Goal: Transaction & Acquisition: Purchase product/service

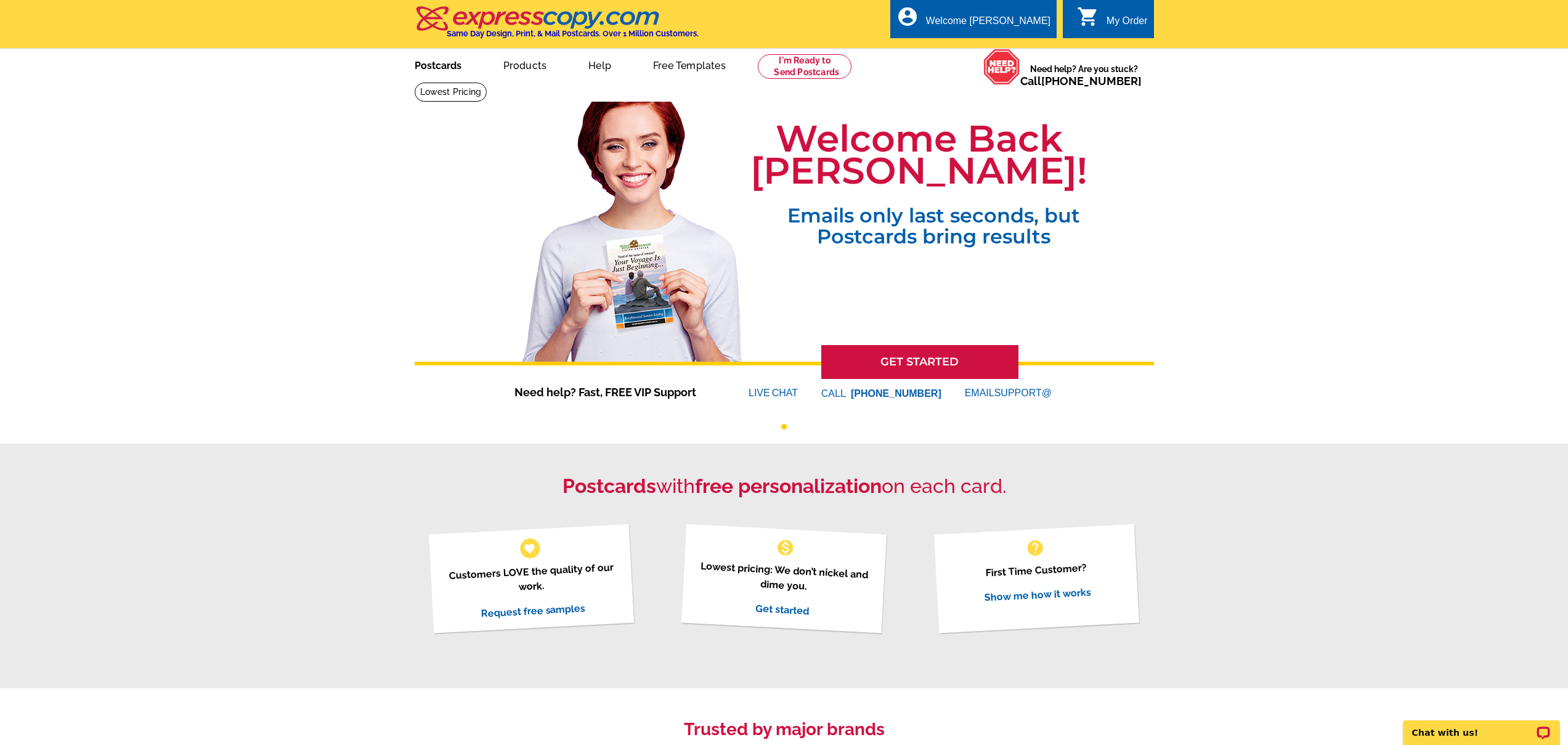
click at [429, 65] on link "Postcards" at bounding box center [438, 64] width 86 height 29
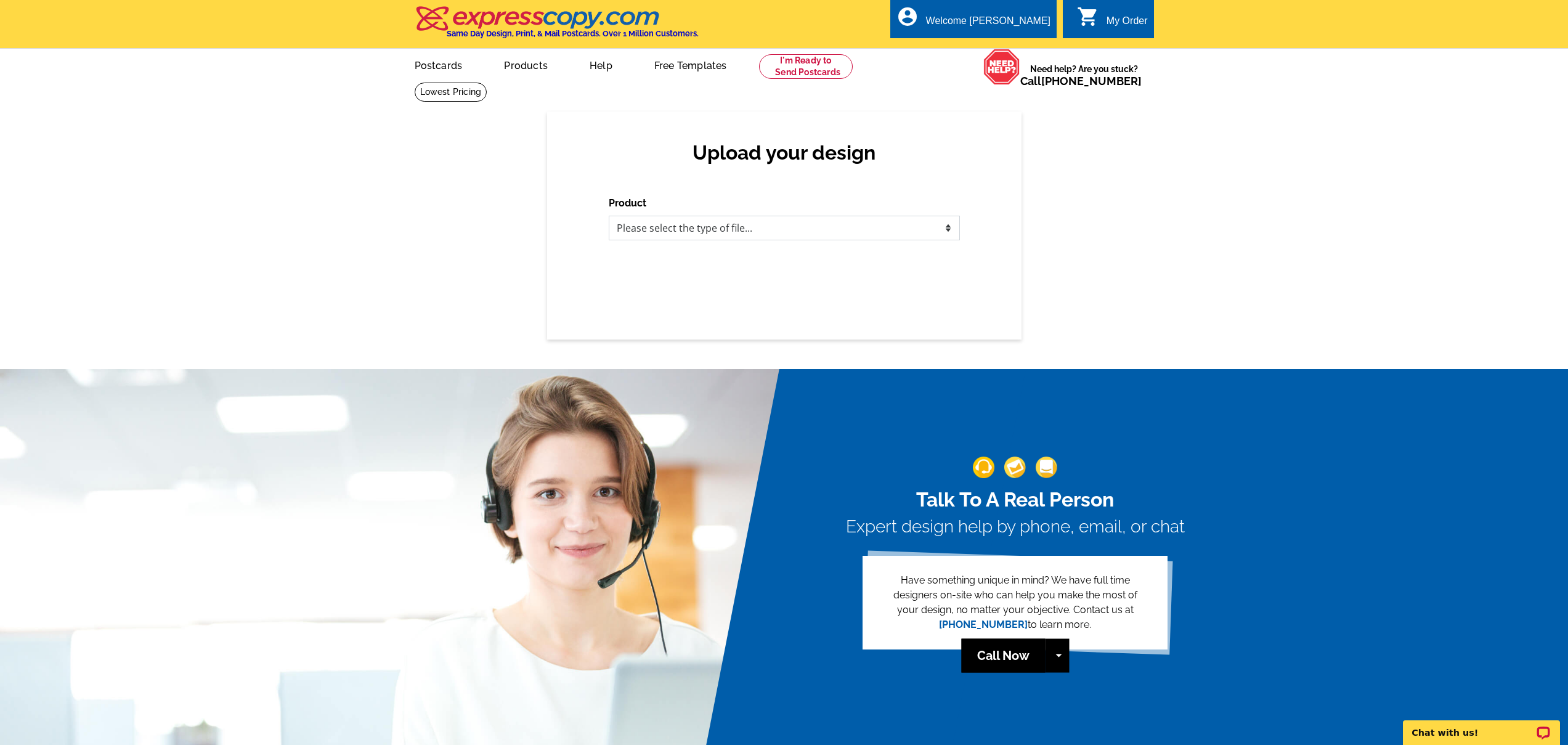
click at [741, 236] on select "Please select the type of file... Postcards Business Cards Letters and flyers G…" at bounding box center [784, 228] width 351 height 25
select select "1"
click at [609, 215] on select "Please select the type of file... Postcards Business Cards Letters and flyers G…" at bounding box center [784, 228] width 351 height 25
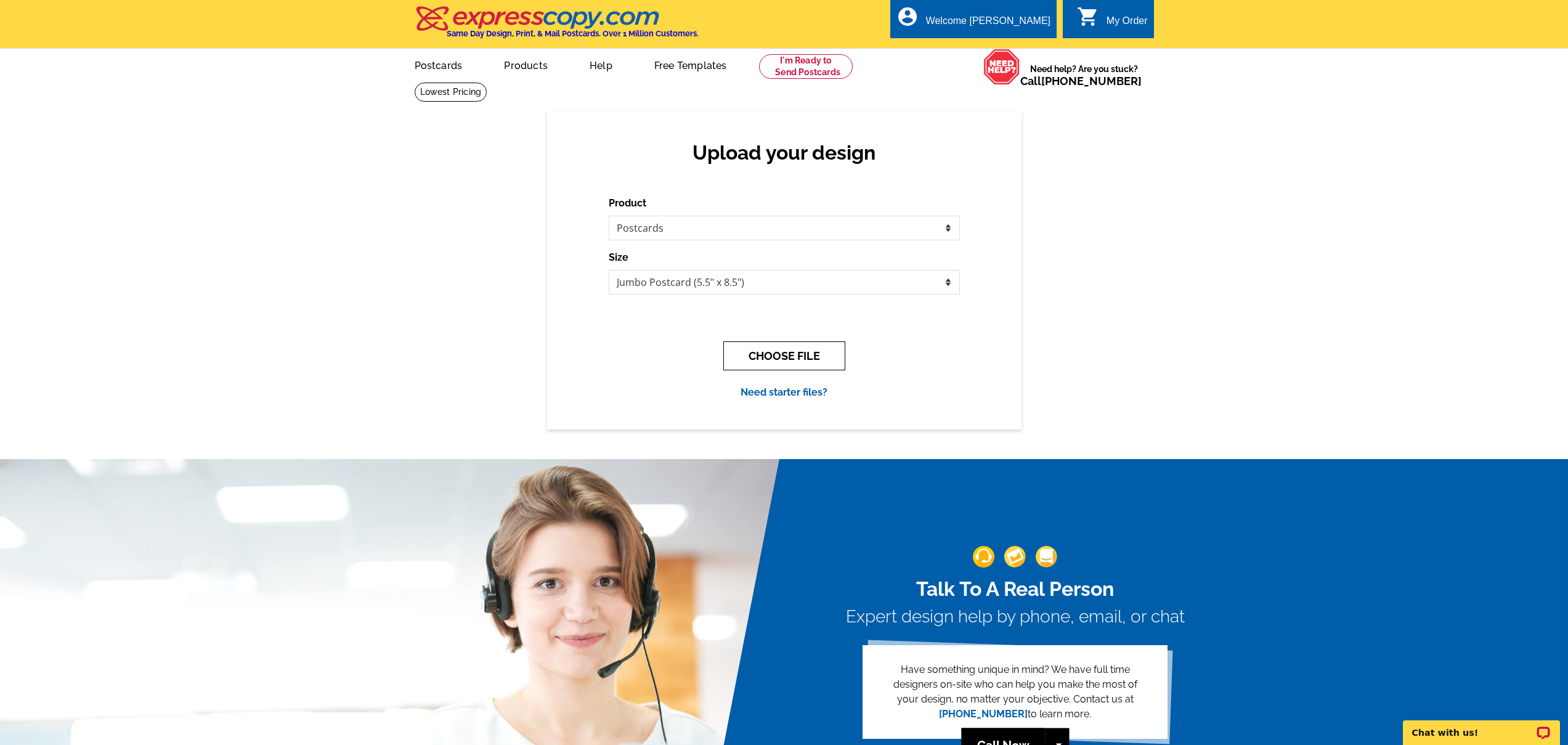
click at [773, 363] on button "CHOOSE FILE" at bounding box center [784, 355] width 122 height 29
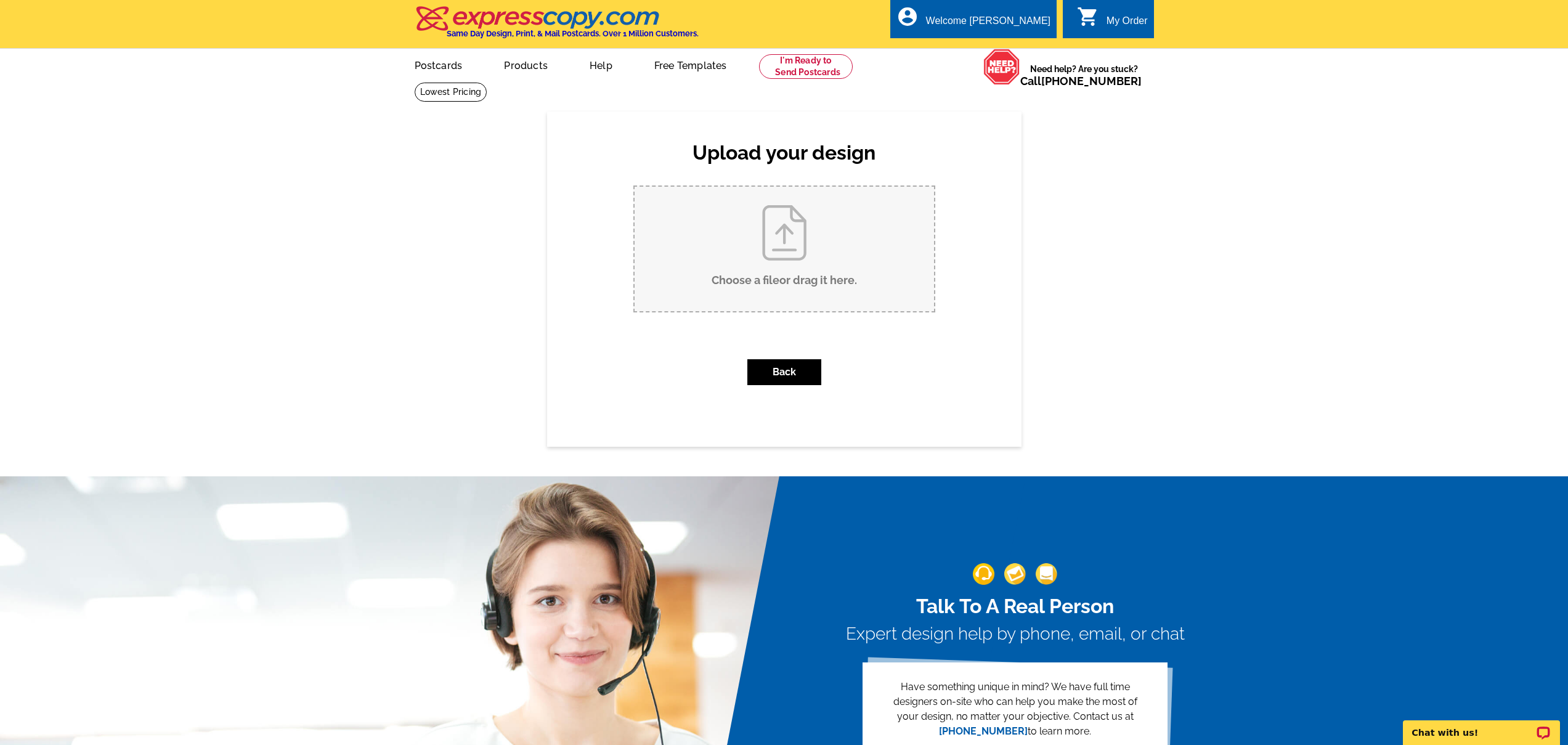
drag, startPoint x: 771, startPoint y: 285, endPoint x: 778, endPoint y: 283, distance: 7.3
click at [778, 283] on input "Choose a file or drag it here ." at bounding box center [784, 248] width 299 height 124
type input "C:\fakepath\20th anniv pc1.pdf"
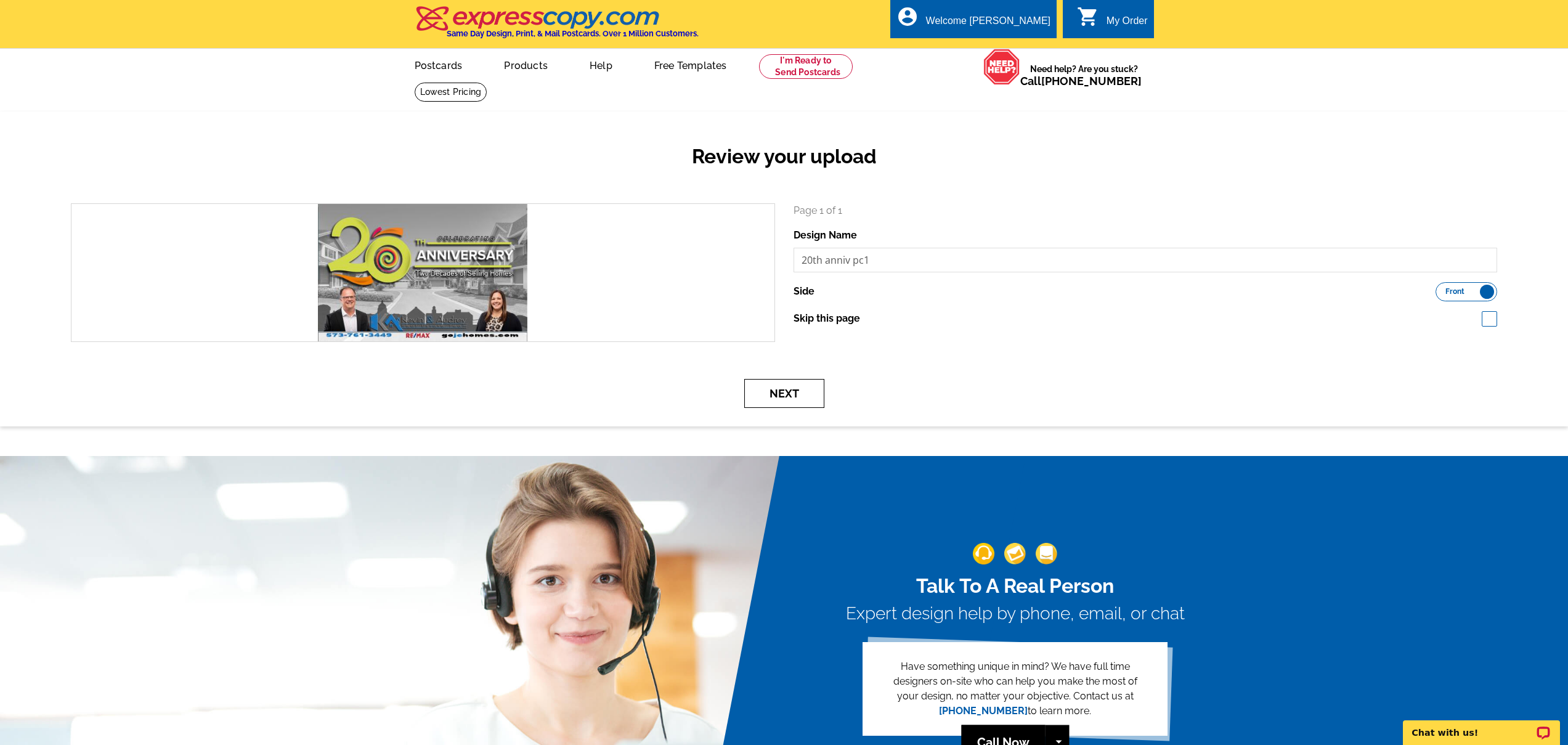
click at [784, 398] on button "Next" at bounding box center [784, 393] width 80 height 29
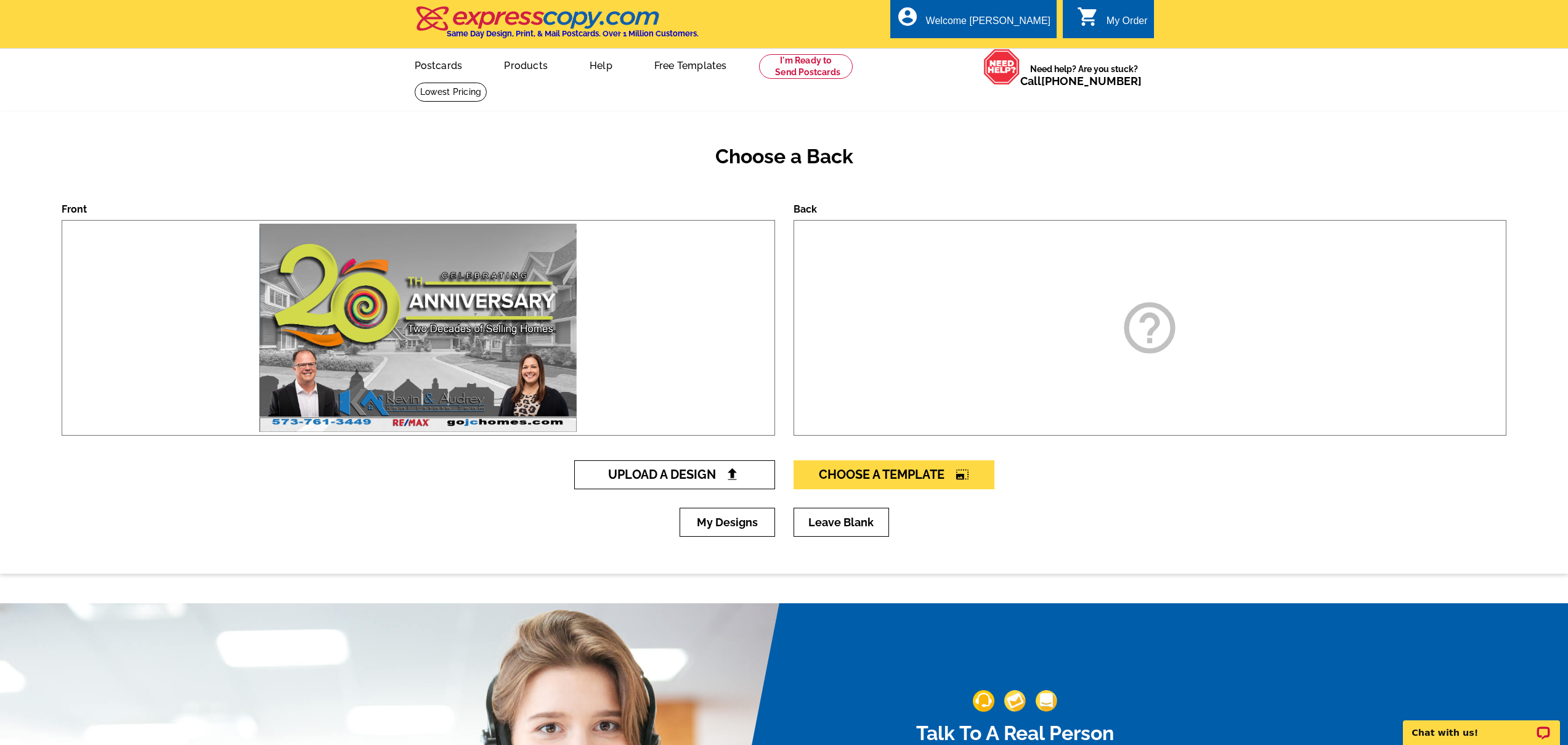
click at [689, 476] on span "Upload A Design" at bounding box center [674, 474] width 133 height 15
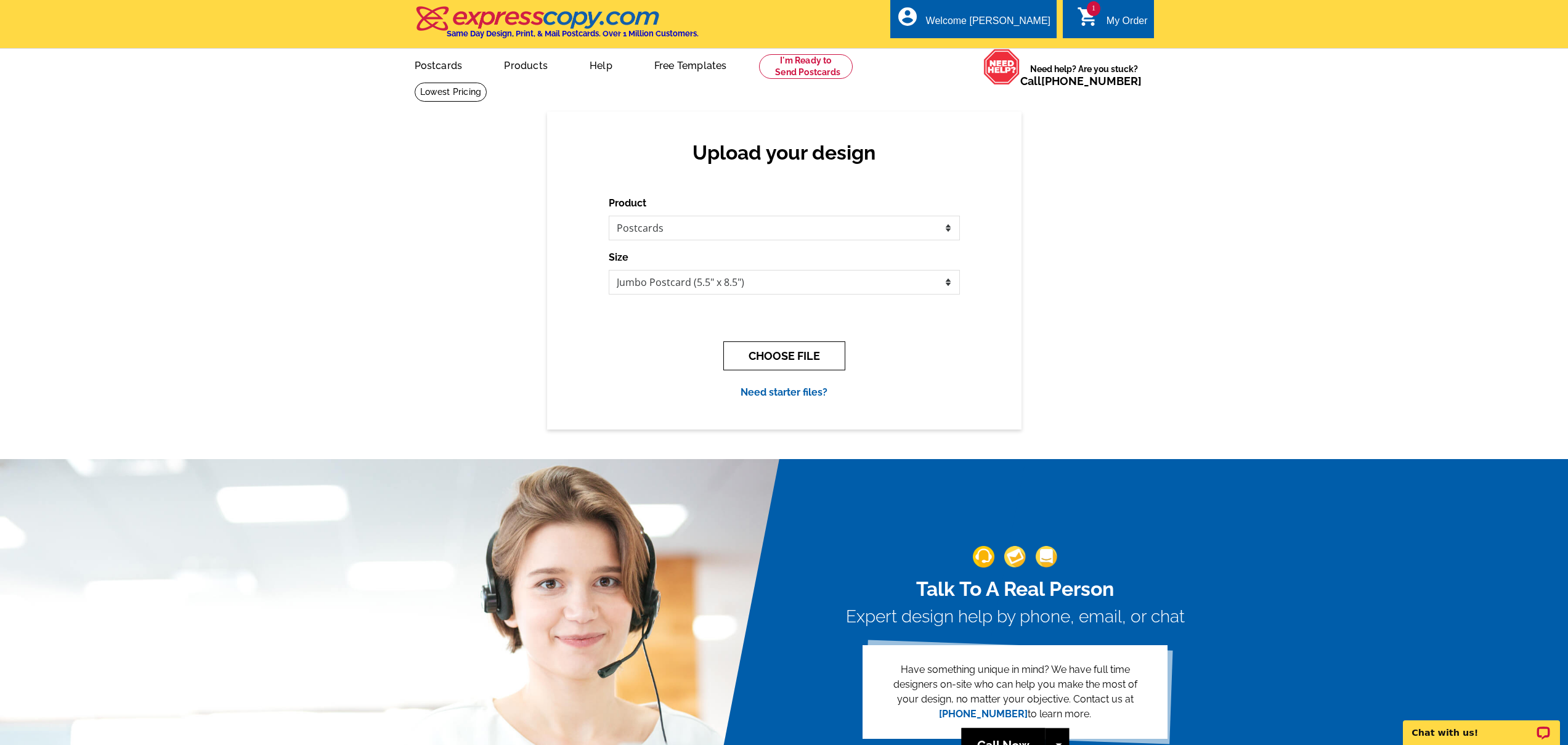
click at [783, 365] on button "CHOOSE FILE" at bounding box center [784, 355] width 122 height 29
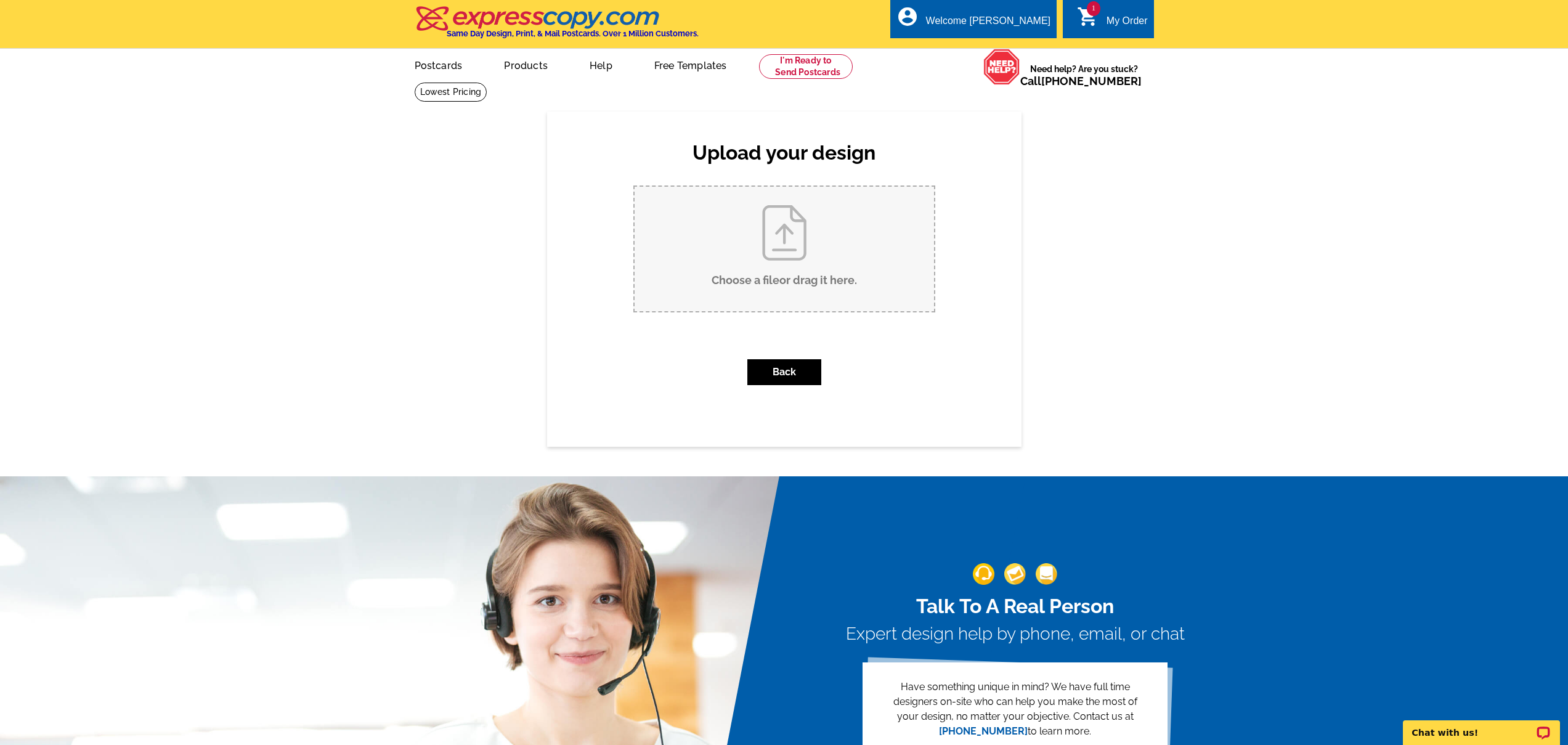
click at [783, 228] on input "Choose a file or drag it here ." at bounding box center [784, 248] width 299 height 124
type input "C:\fakepath\20th anniv pc1back.pdf"
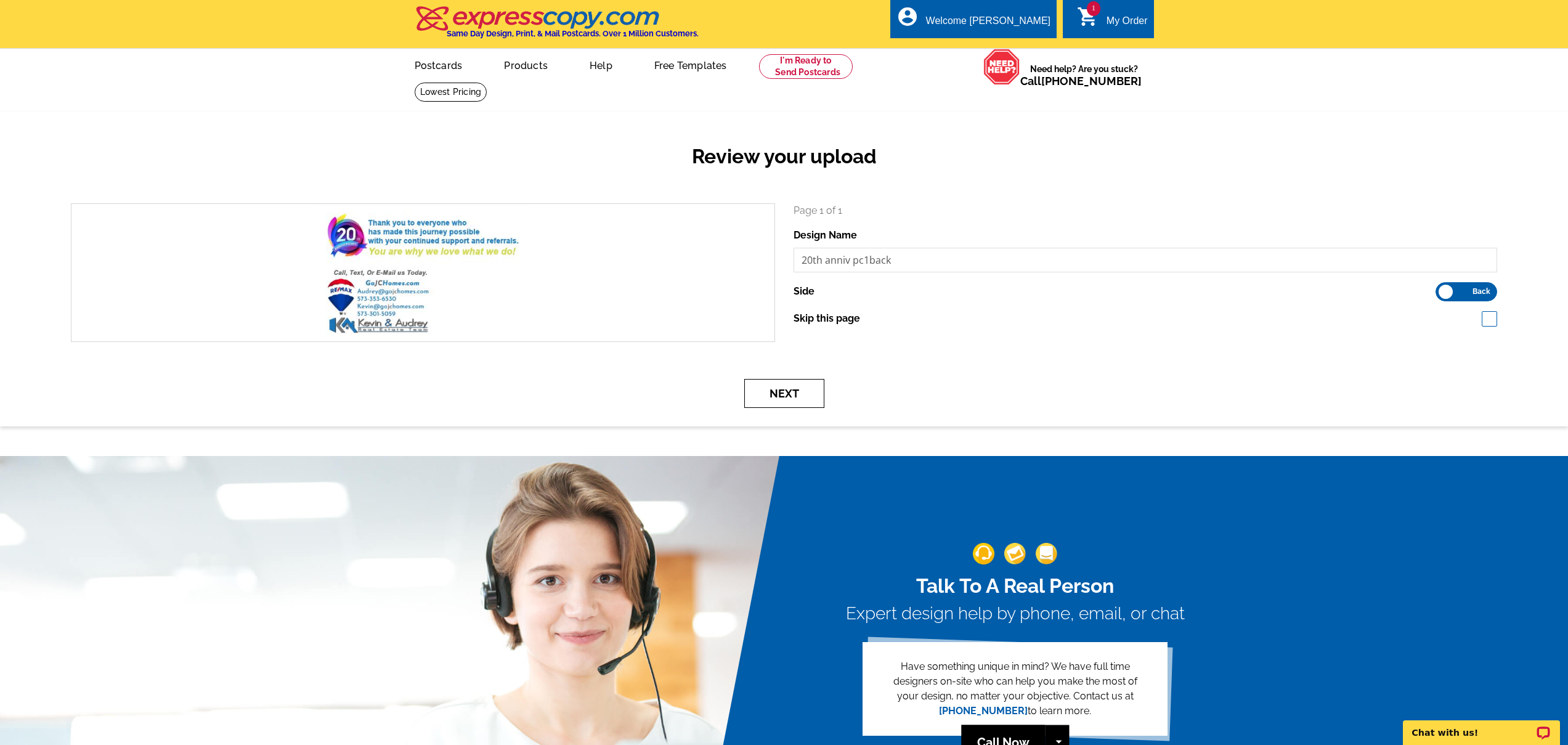
click at [779, 391] on button "Next" at bounding box center [784, 393] width 80 height 29
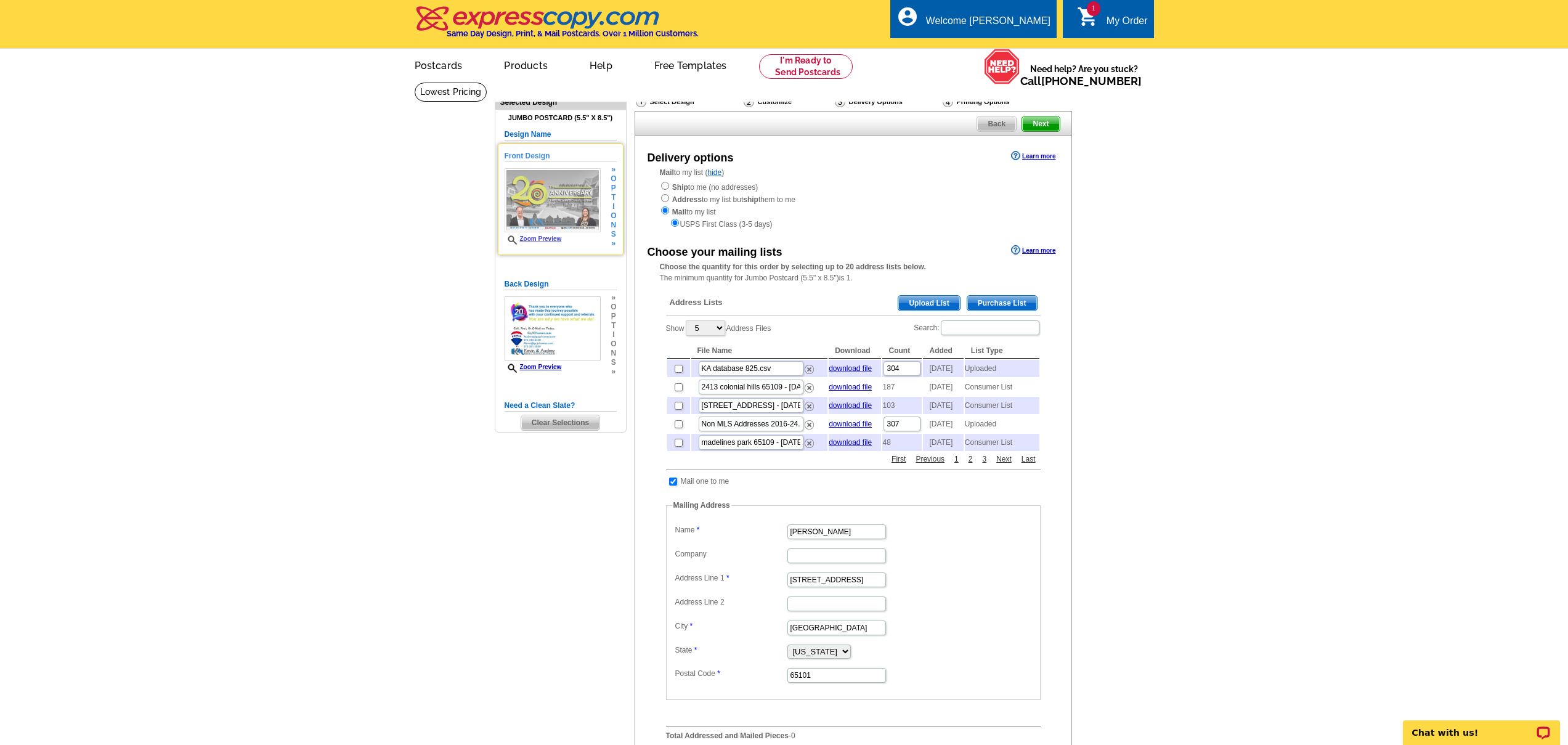
click at [534, 242] on span "Zoom Preview" at bounding box center [552, 240] width 96 height 10
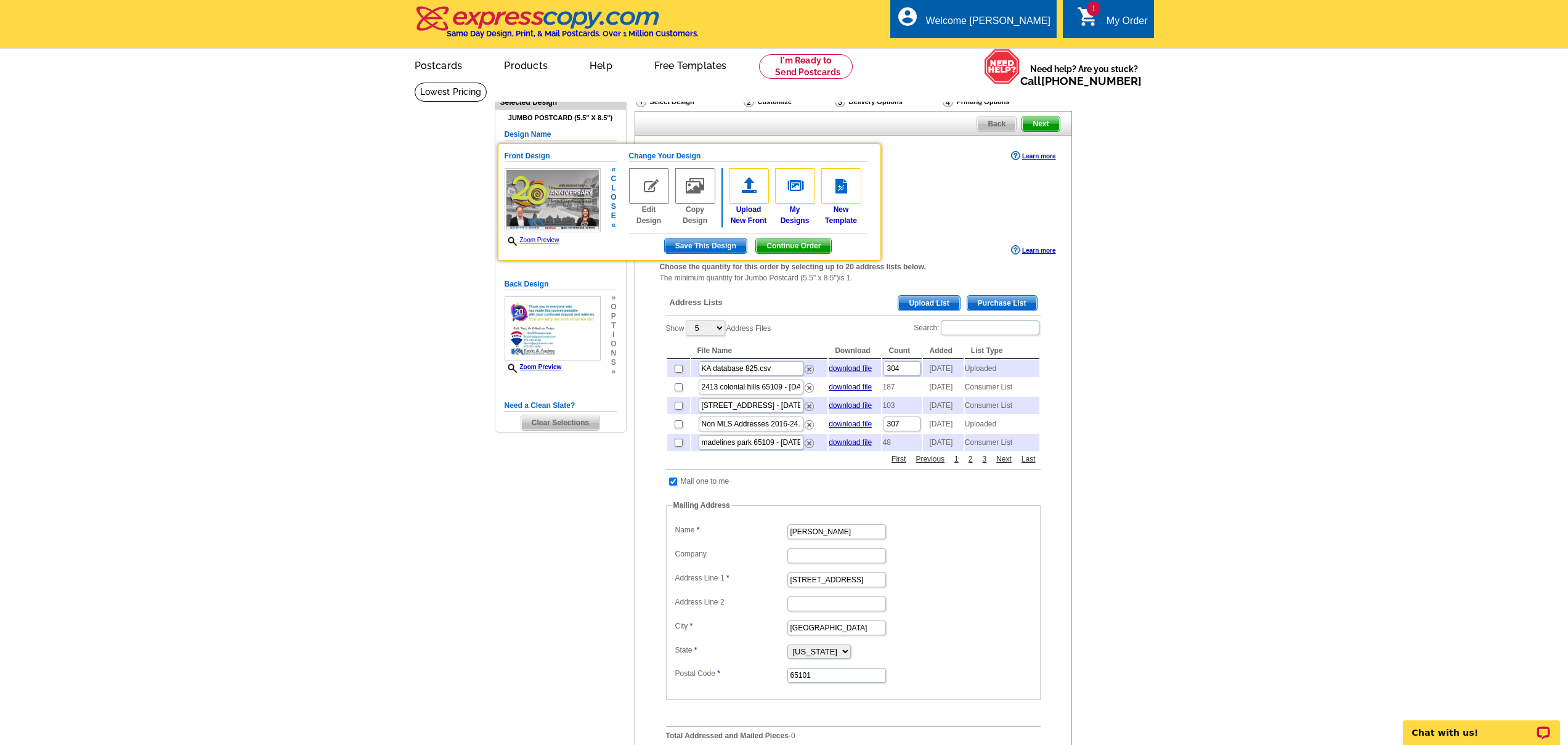
click at [535, 242] on link "Zoom Preview" at bounding box center [532, 240] width 55 height 7
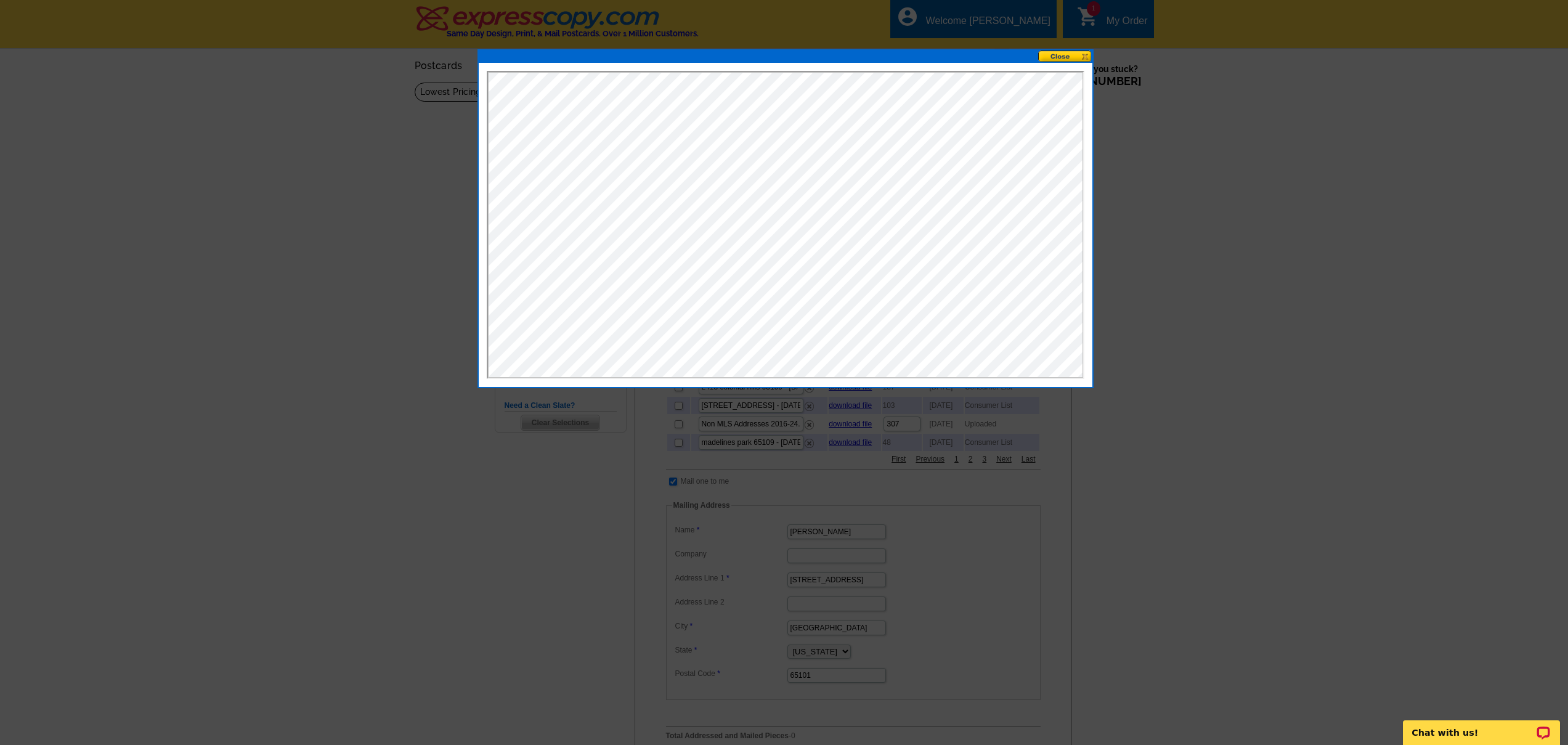
drag, startPoint x: 1091, startPoint y: 384, endPoint x: 1129, endPoint y: 416, distance: 49.7
click at [1129, 416] on body "Welcome back Kevin My Account Logout local_phone Same Day Design, Print, & Mail…" at bounding box center [784, 574] width 1568 height 1150
drag, startPoint x: 1093, startPoint y: 388, endPoint x: 1117, endPoint y: 411, distance: 33.2
click at [1116, 413] on body "Welcome back Kevin My Account Logout local_phone Same Day Design, Print, & Mail…" at bounding box center [784, 574] width 1568 height 1150
drag, startPoint x: 1090, startPoint y: 382, endPoint x: 1101, endPoint y: 398, distance: 19.4
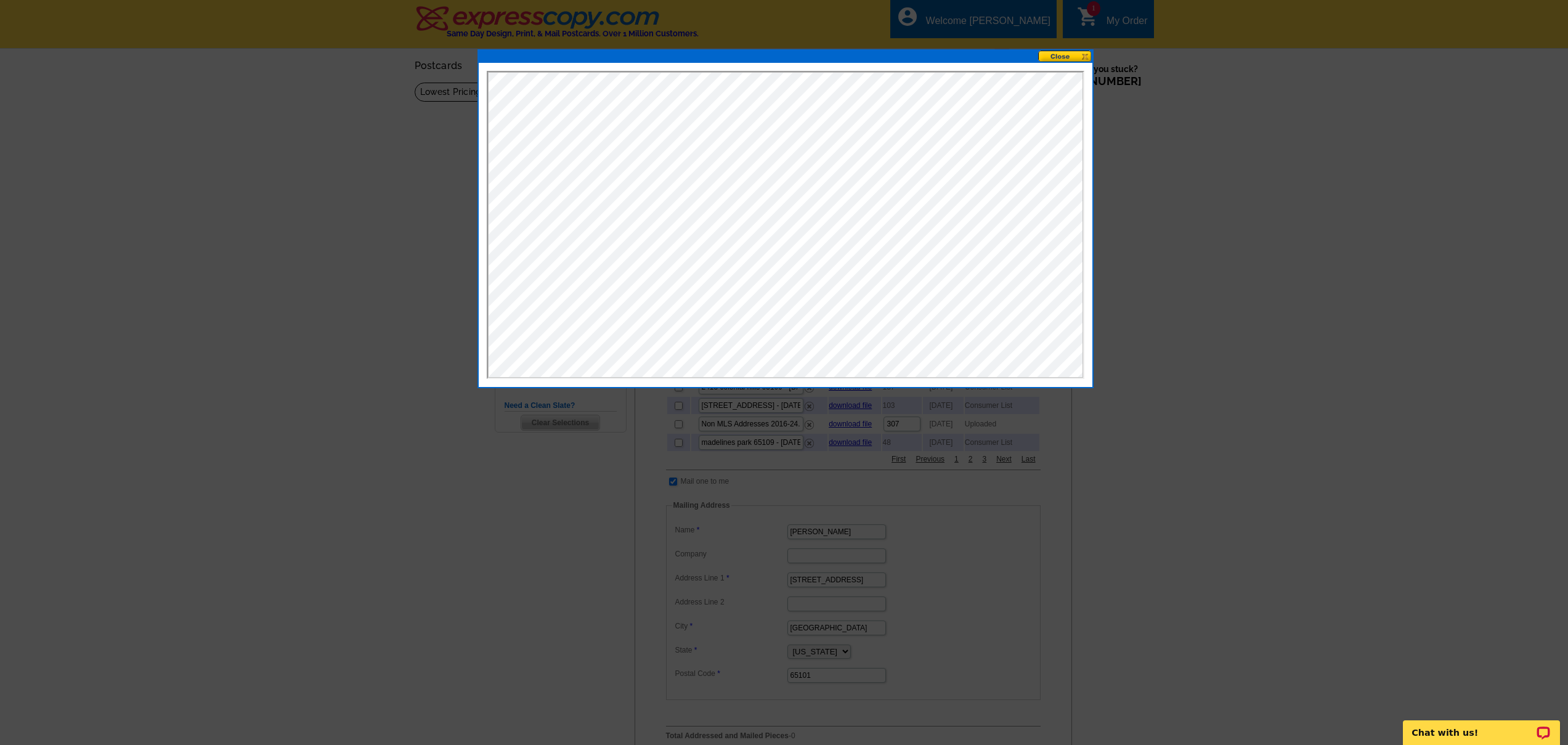
click at [1101, 398] on body "Welcome back Kevin My Account Logout local_phone Same Day Design, Print, & Mail…" at bounding box center [784, 574] width 1568 height 1150
drag, startPoint x: 1105, startPoint y: 395, endPoint x: 1112, endPoint y: 400, distance: 8.6
click at [1114, 403] on div at bounding box center [784, 372] width 1568 height 745
click at [1065, 61] on button at bounding box center [1065, 55] width 55 height 11
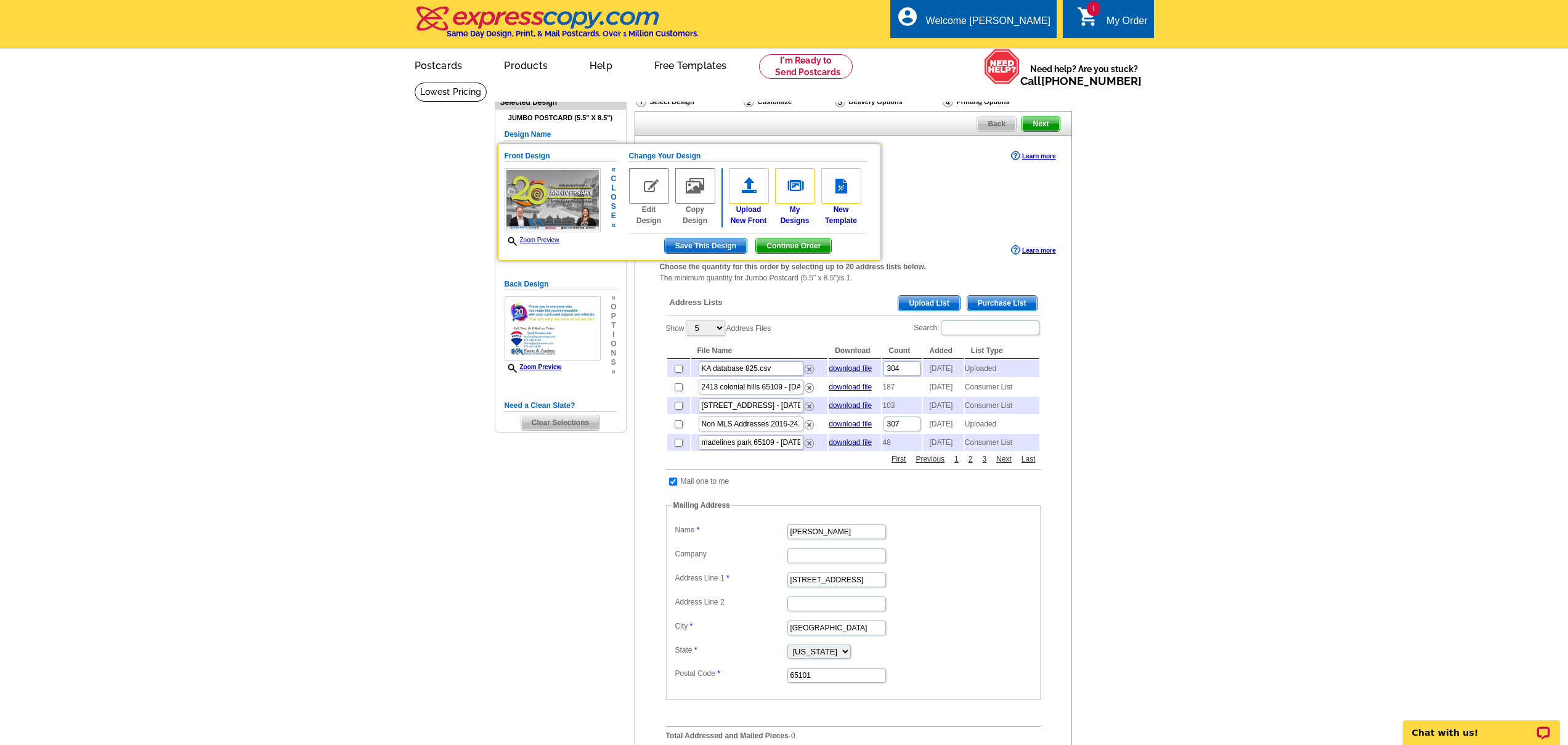
click at [531, 241] on link "Zoom Preview" at bounding box center [532, 240] width 55 height 7
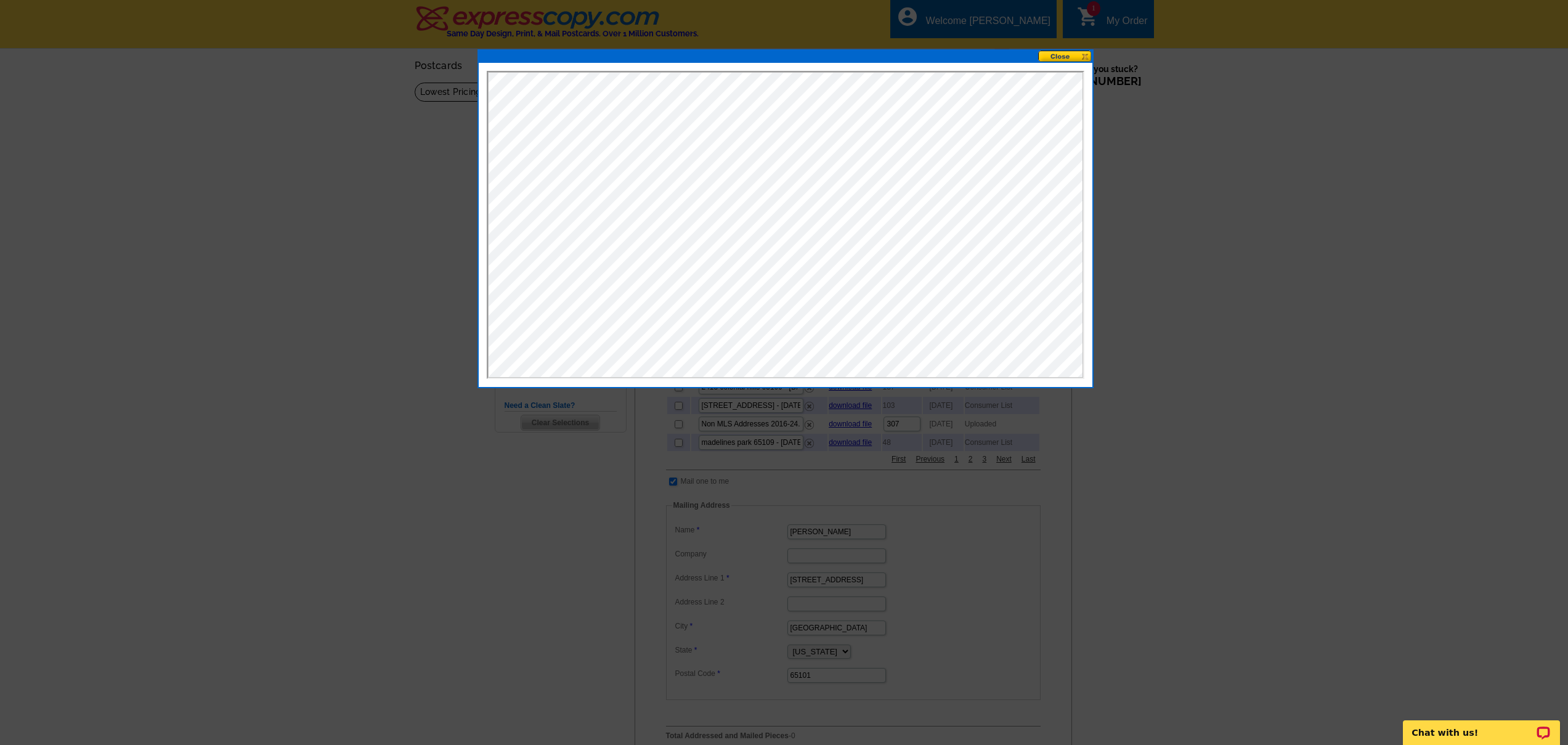
click at [1064, 56] on button at bounding box center [1065, 55] width 55 height 11
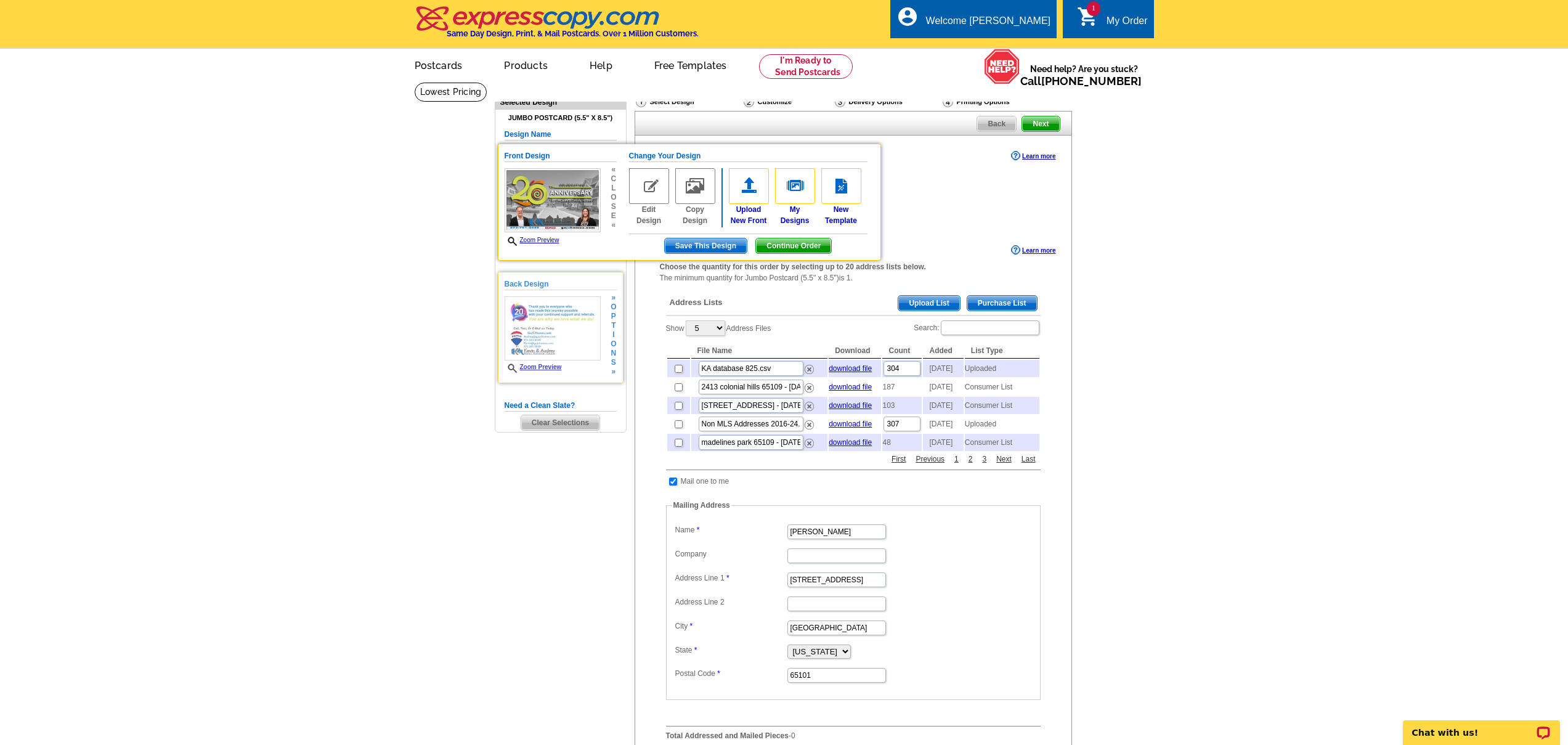
click at [542, 367] on link "Zoom Preview" at bounding box center [533, 367] width 57 height 7
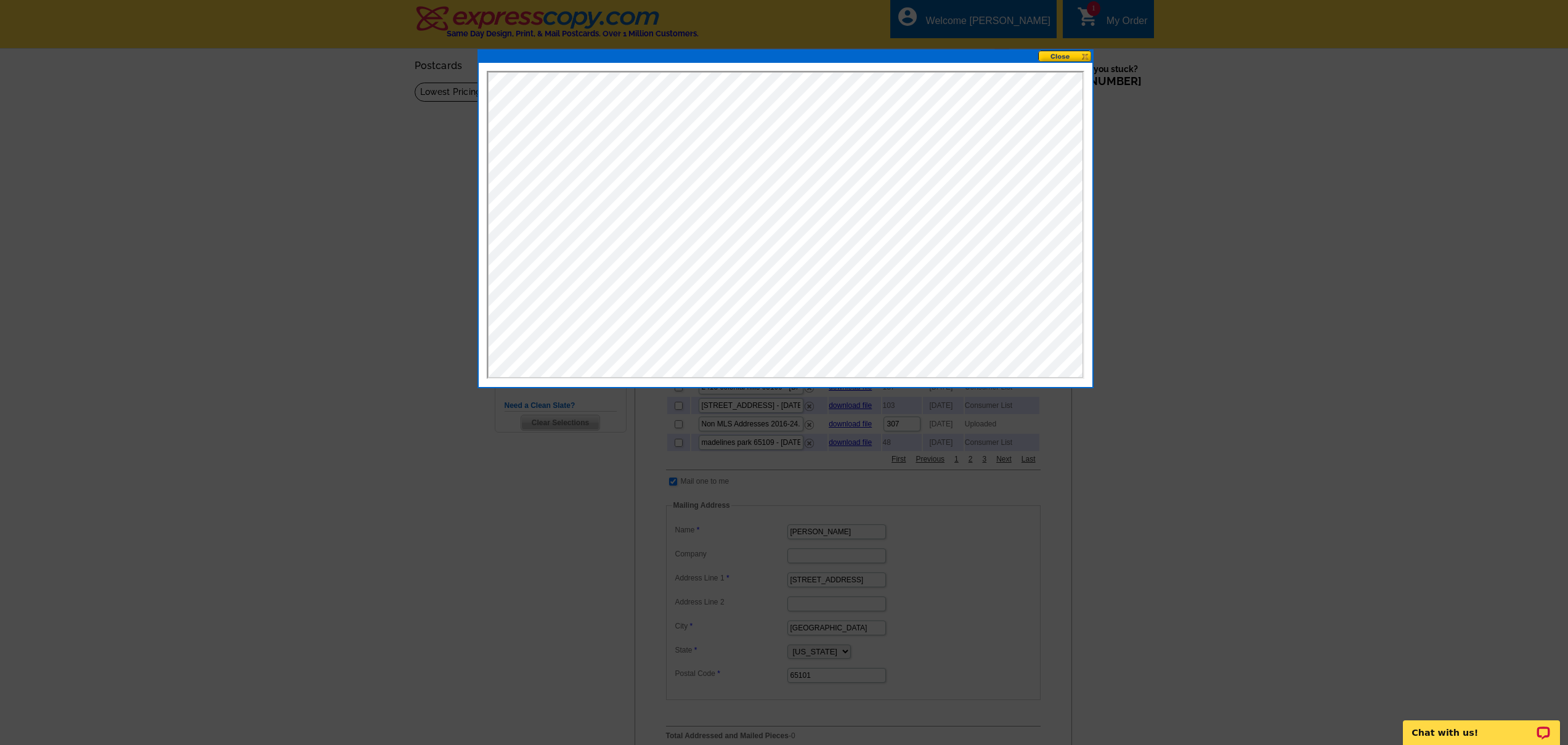
click at [1060, 57] on button at bounding box center [1065, 55] width 55 height 11
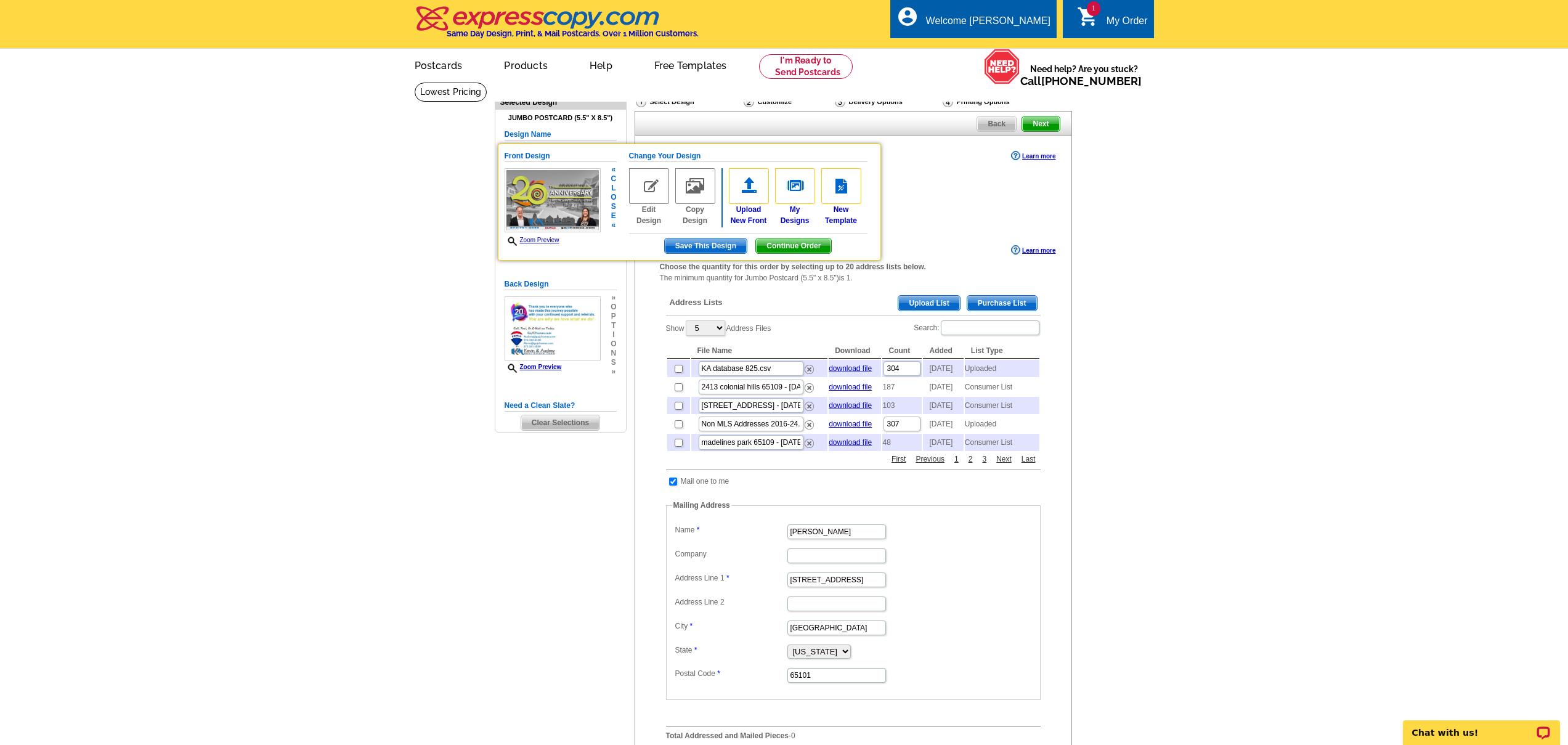
click at [539, 242] on link "Zoom Preview" at bounding box center [532, 240] width 55 height 7
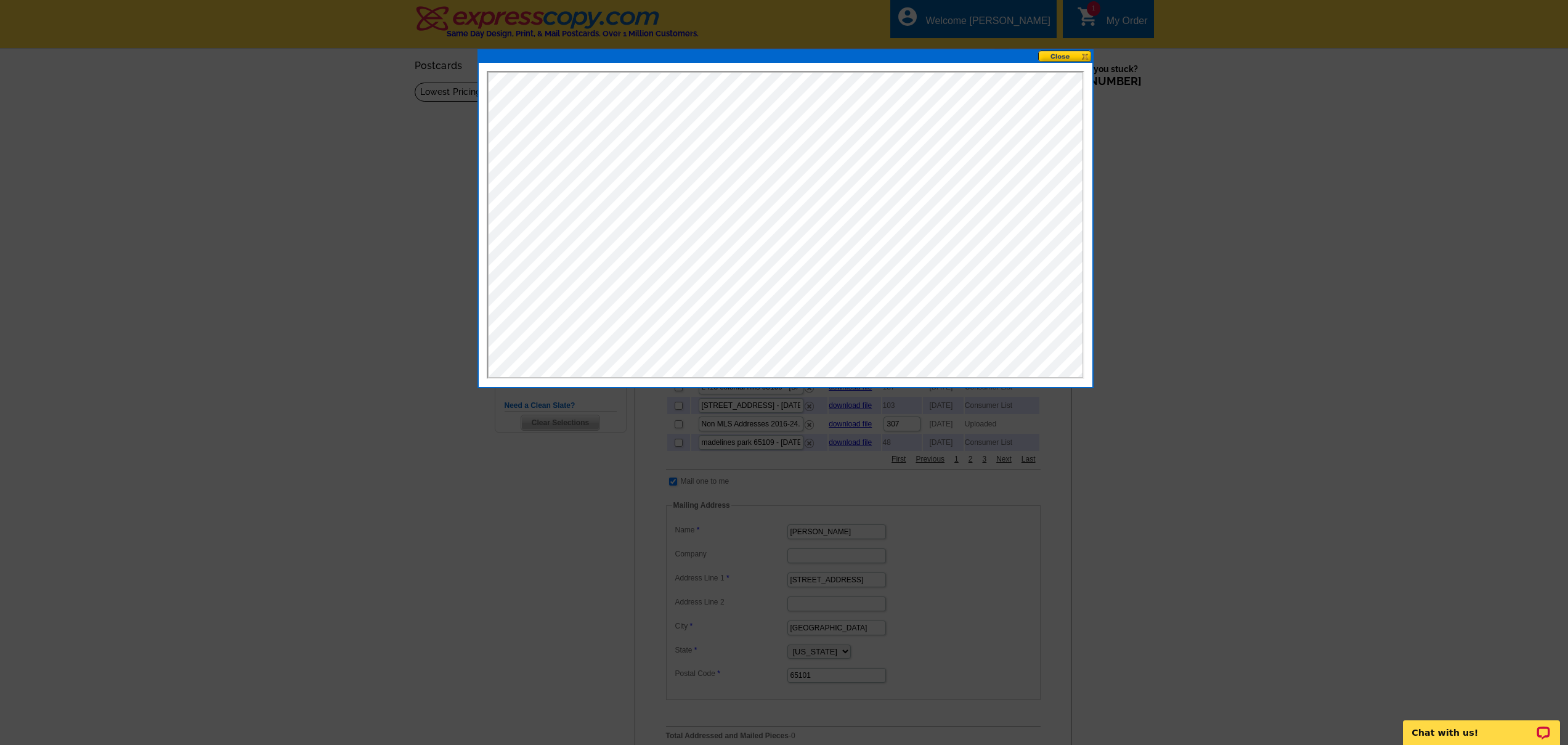
click at [1082, 61] on button at bounding box center [1065, 55] width 55 height 11
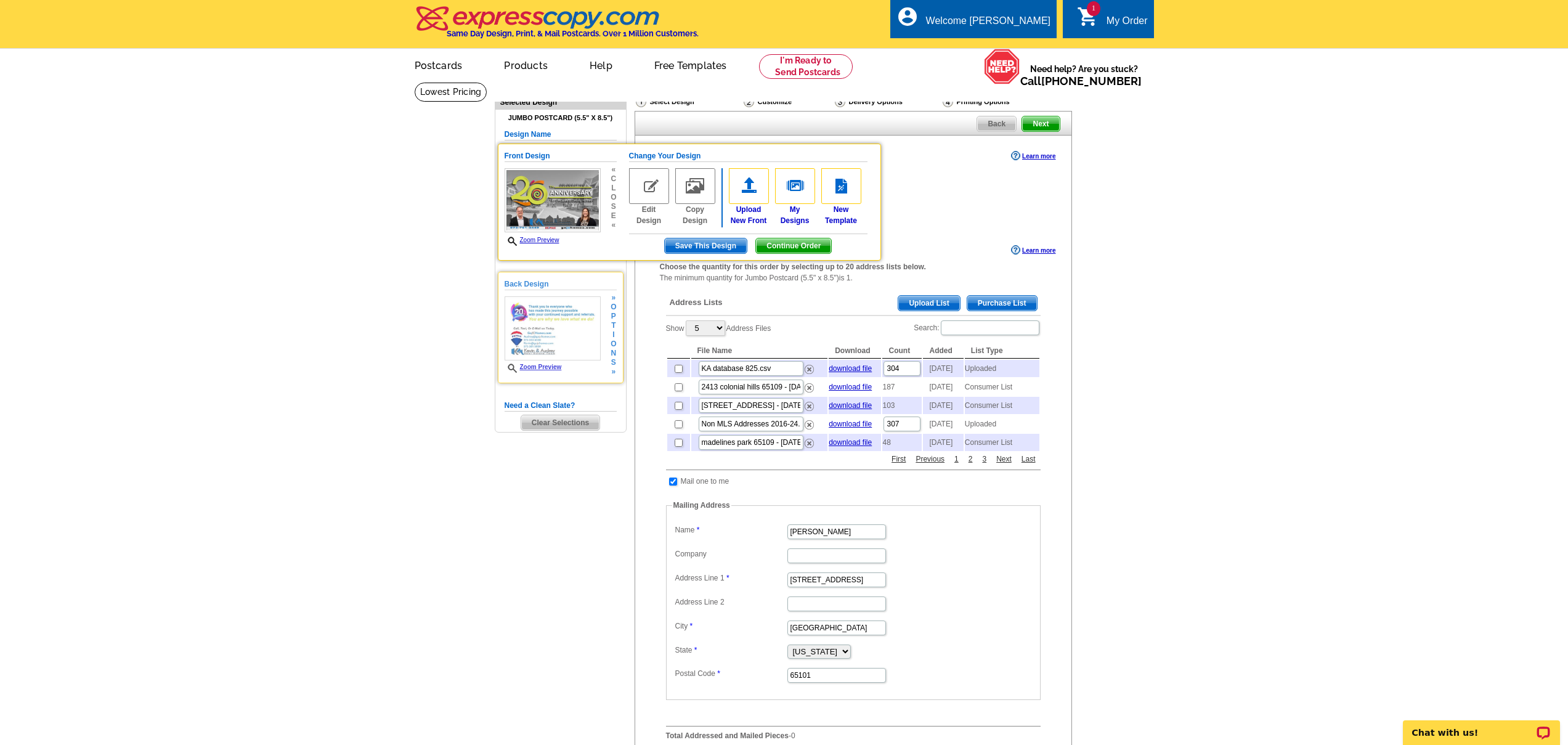
click at [549, 366] on link "Zoom Preview" at bounding box center [533, 367] width 57 height 7
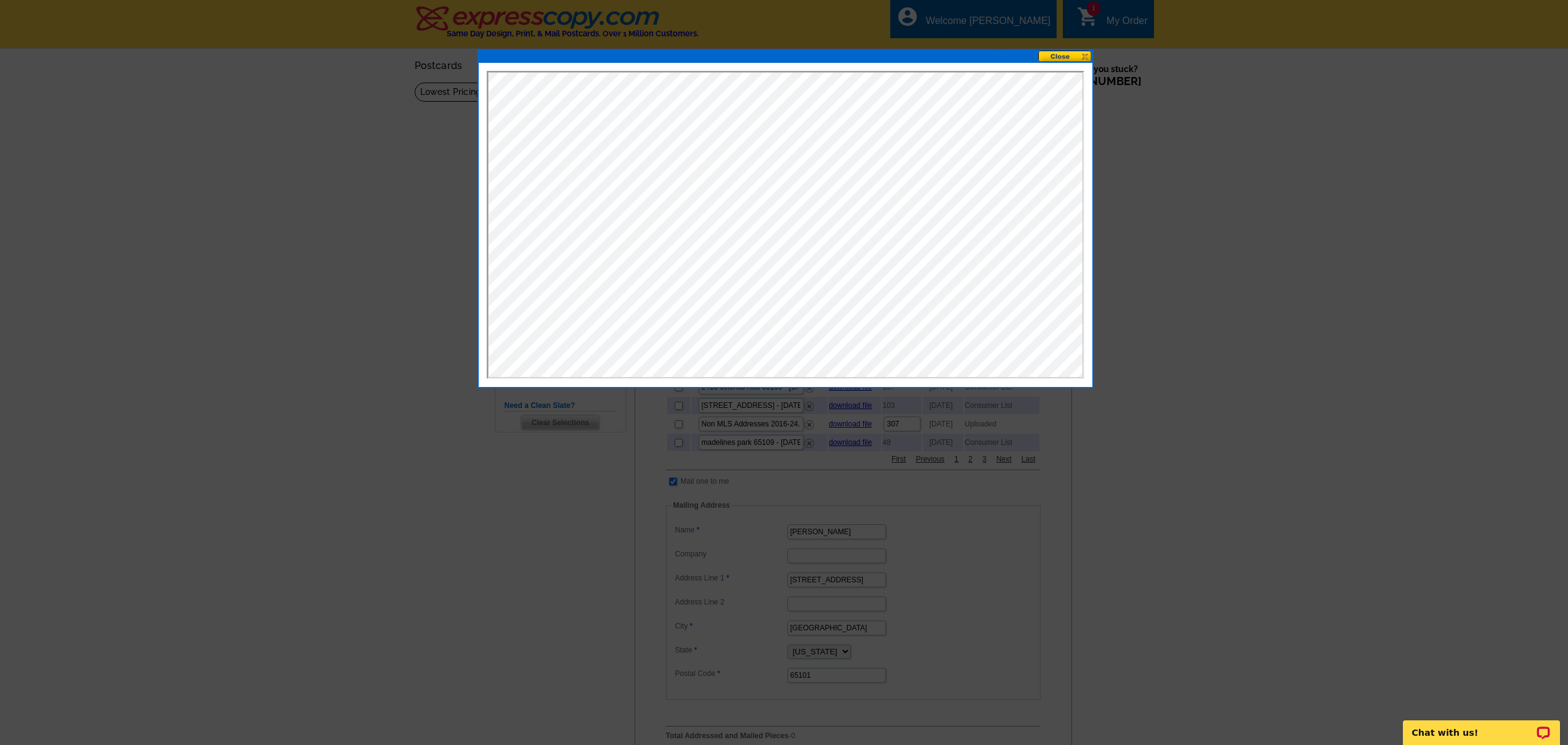
click at [1078, 56] on button at bounding box center [1065, 55] width 55 height 11
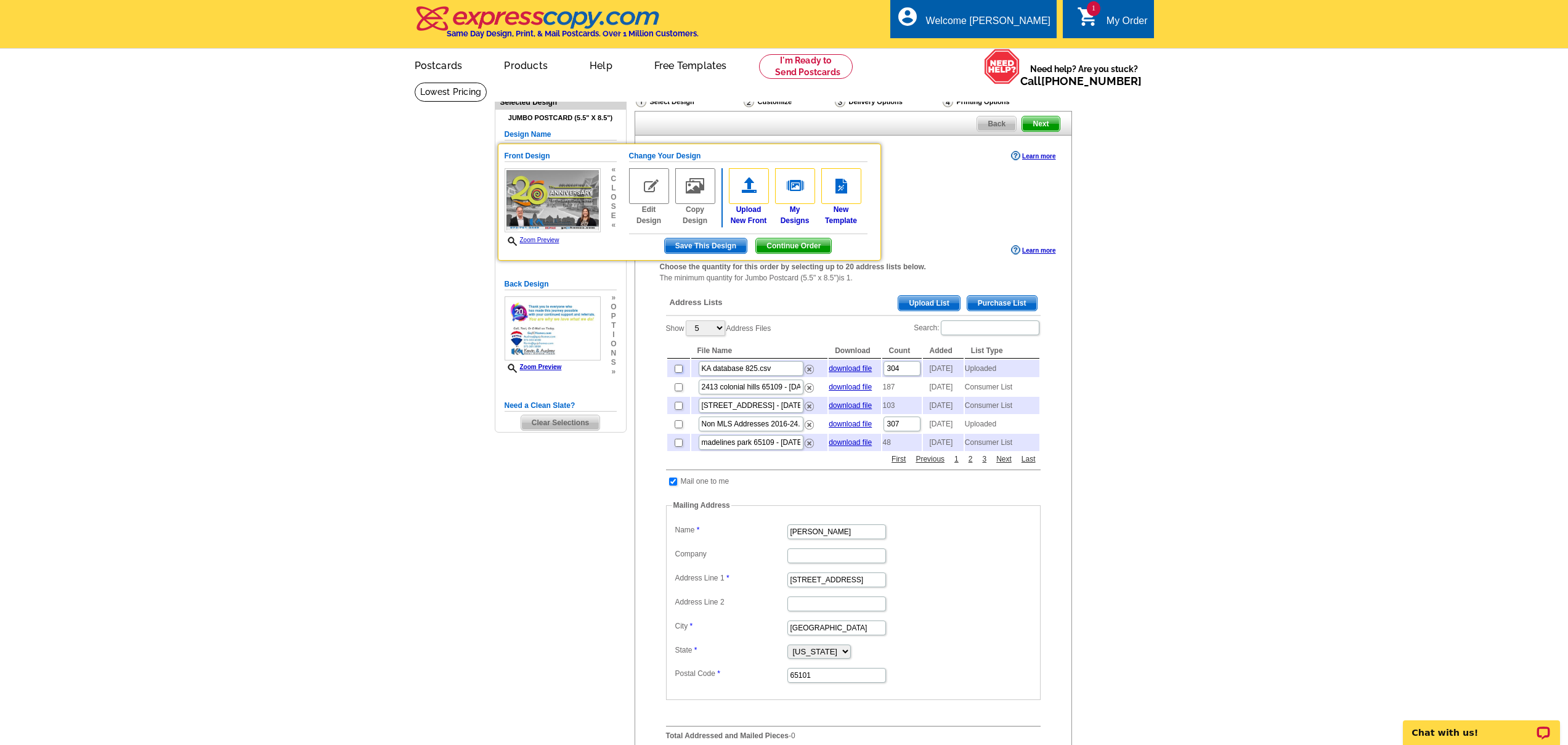
click at [680, 371] on input "checkbox" at bounding box center [678, 369] width 8 height 8
checkbox input "true"
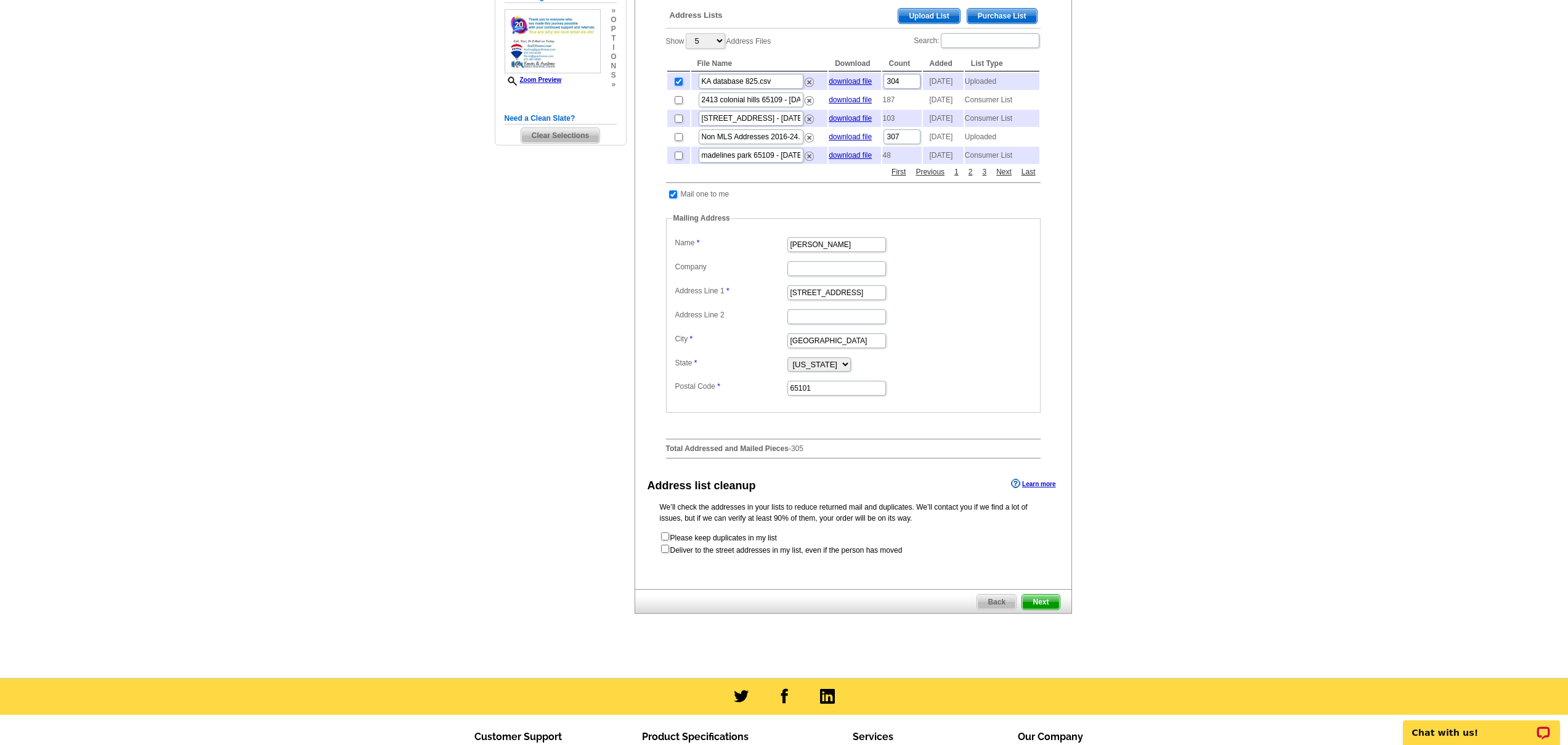
scroll to position [340, 0]
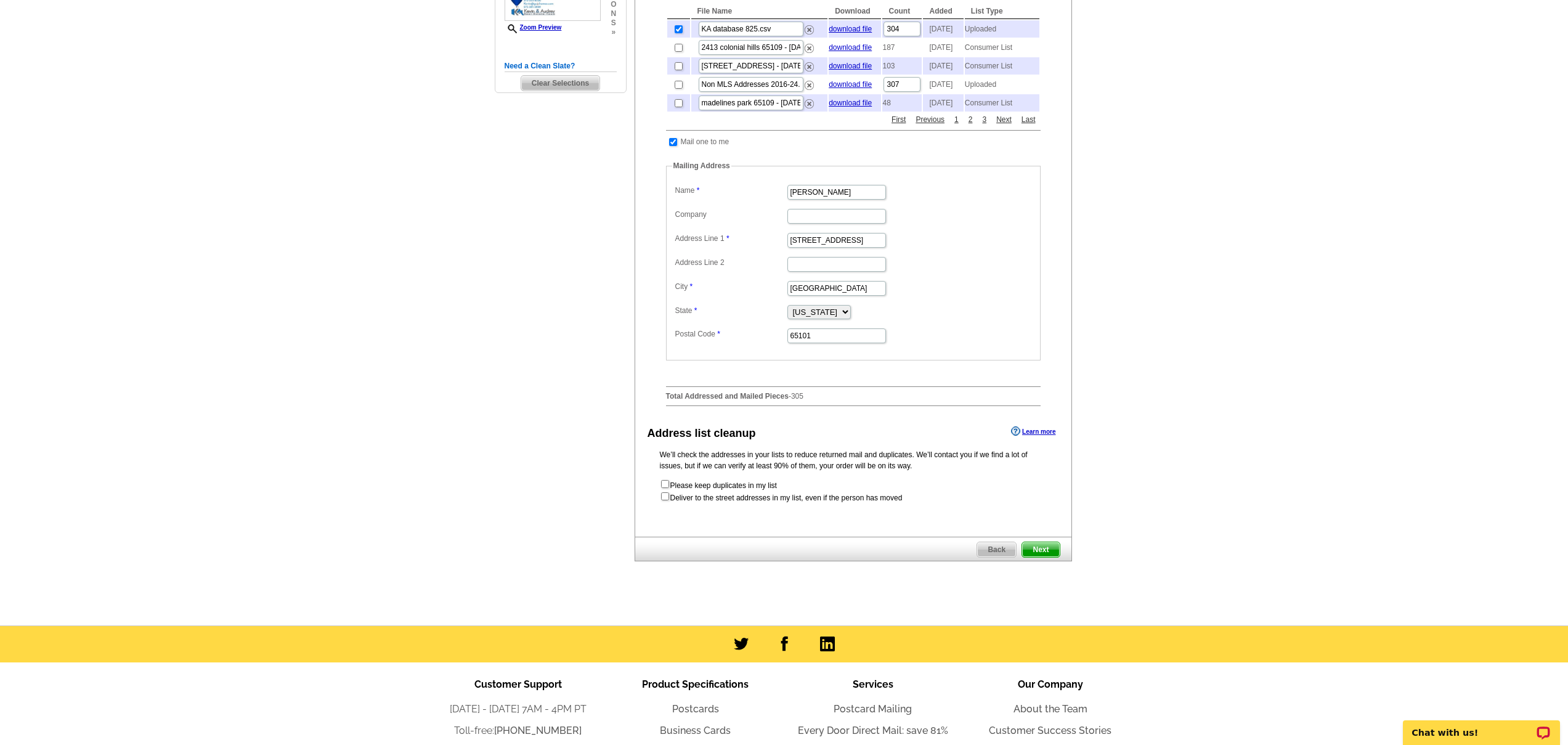
click at [1050, 557] on span "Next" at bounding box center [1040, 549] width 37 height 15
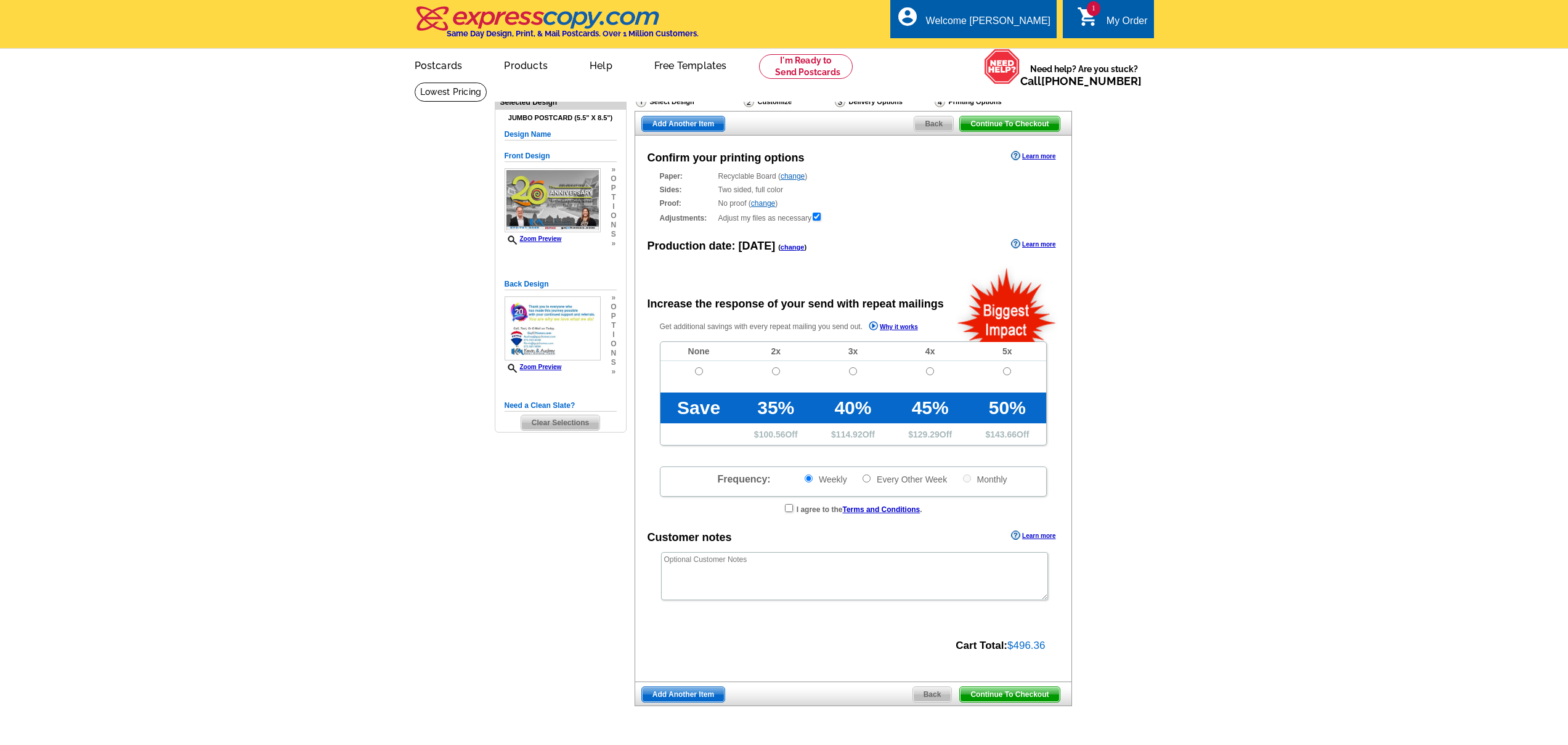
radio input "false"
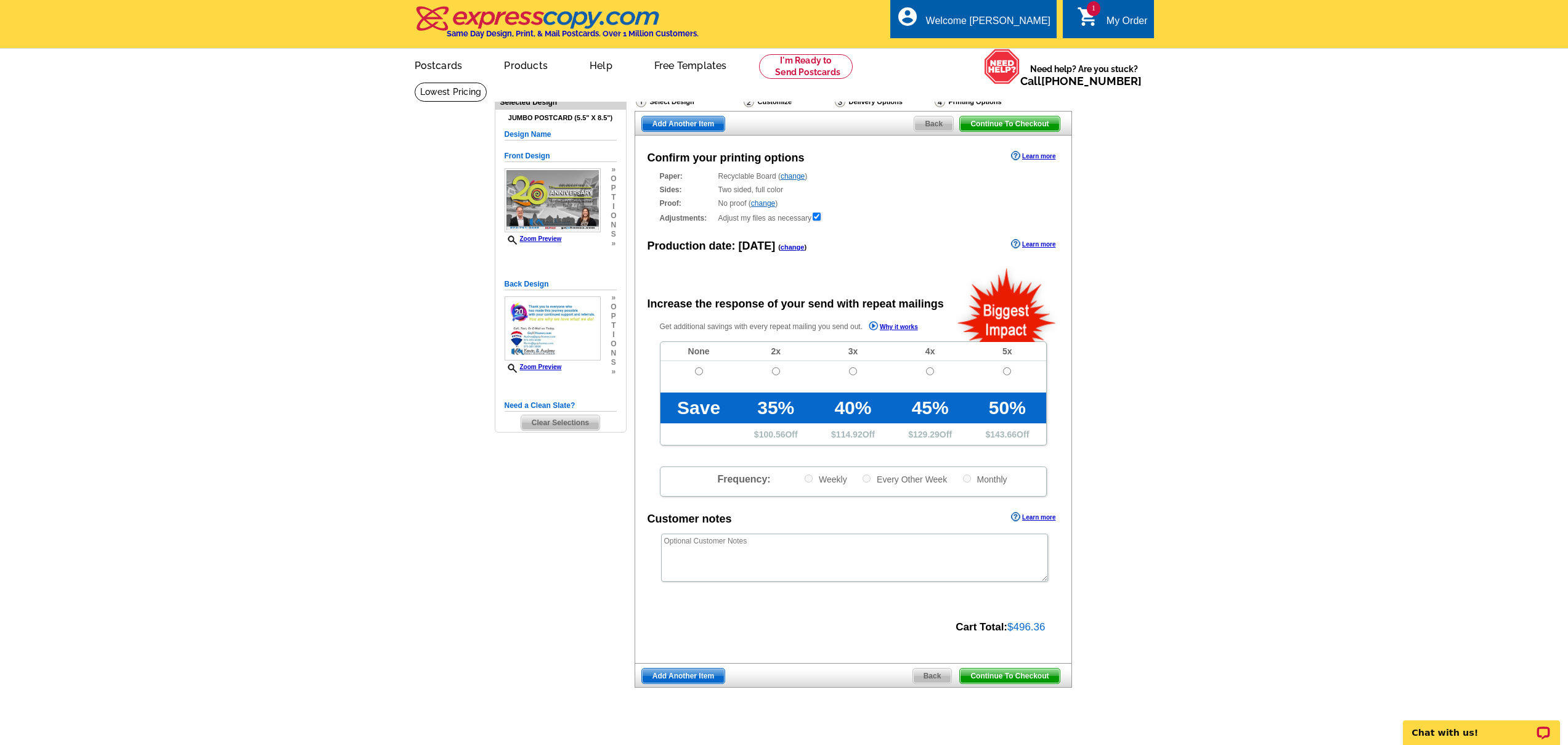
click at [1003, 677] on span "Continue To Checkout" at bounding box center [1009, 676] width 99 height 15
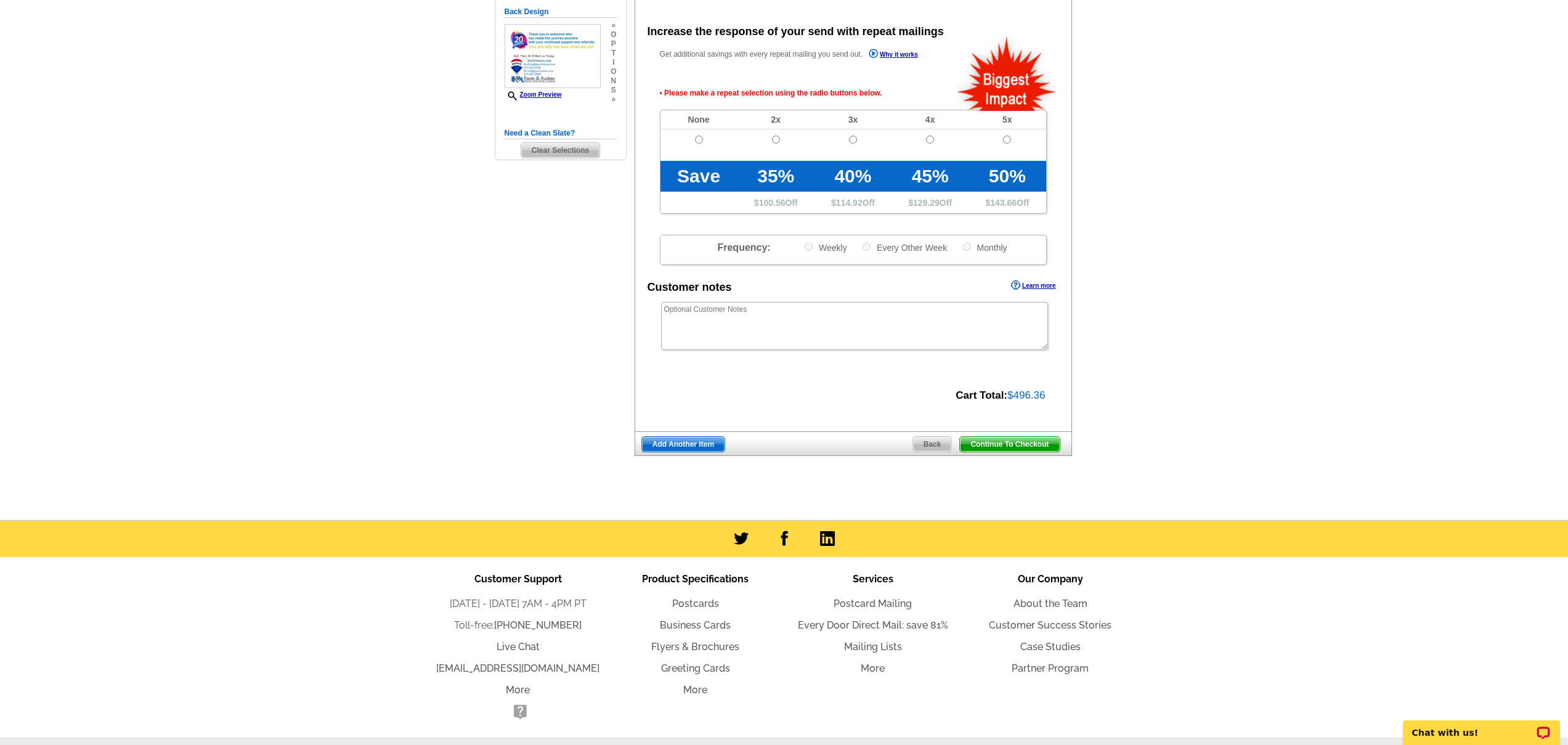
scroll to position [274, 0]
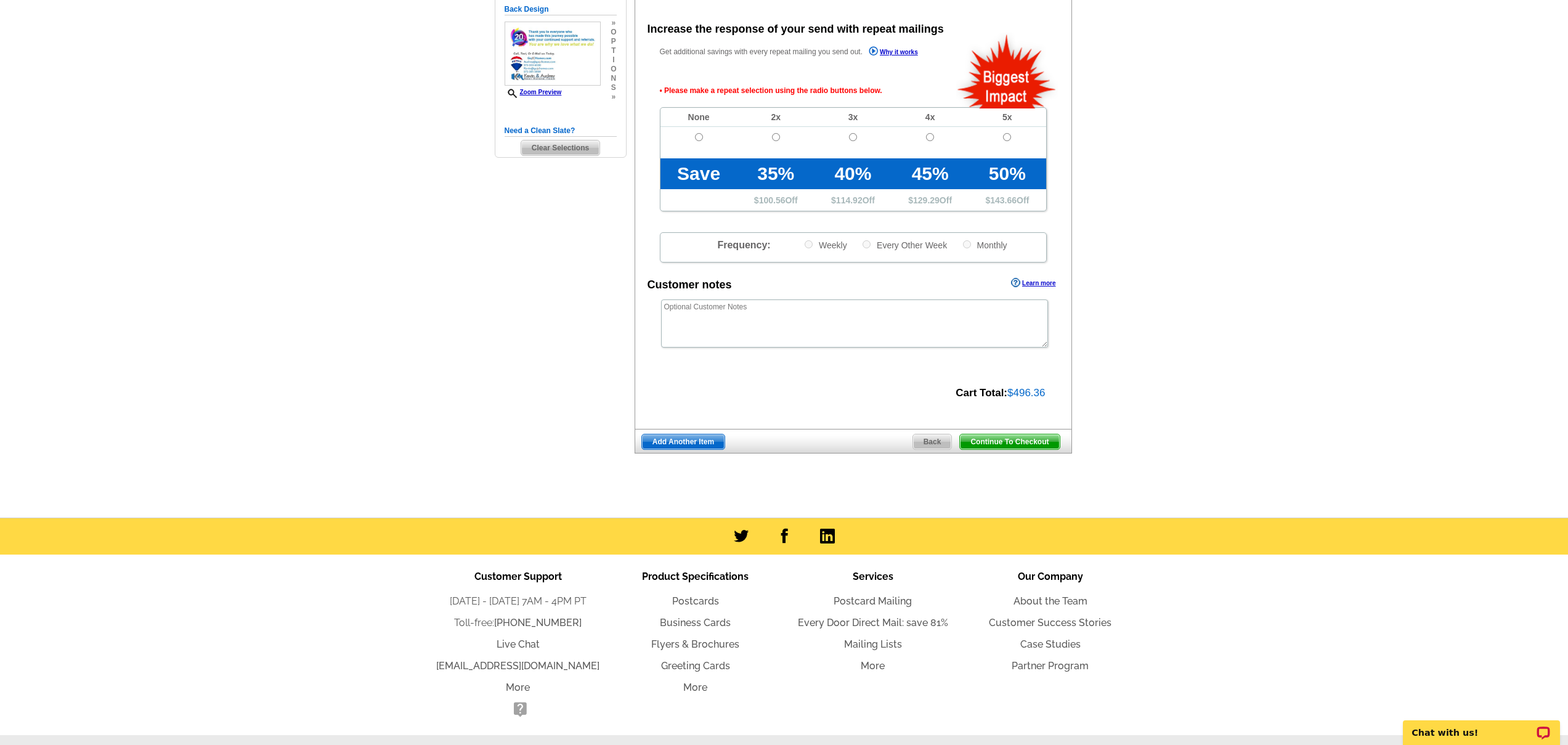
click at [696, 131] on td at bounding box center [699, 142] width 77 height 32
click at [696, 136] on input "radio" at bounding box center [698, 136] width 8 height 8
radio input "true"
click at [1024, 440] on span "Continue To Checkout" at bounding box center [1009, 442] width 99 height 15
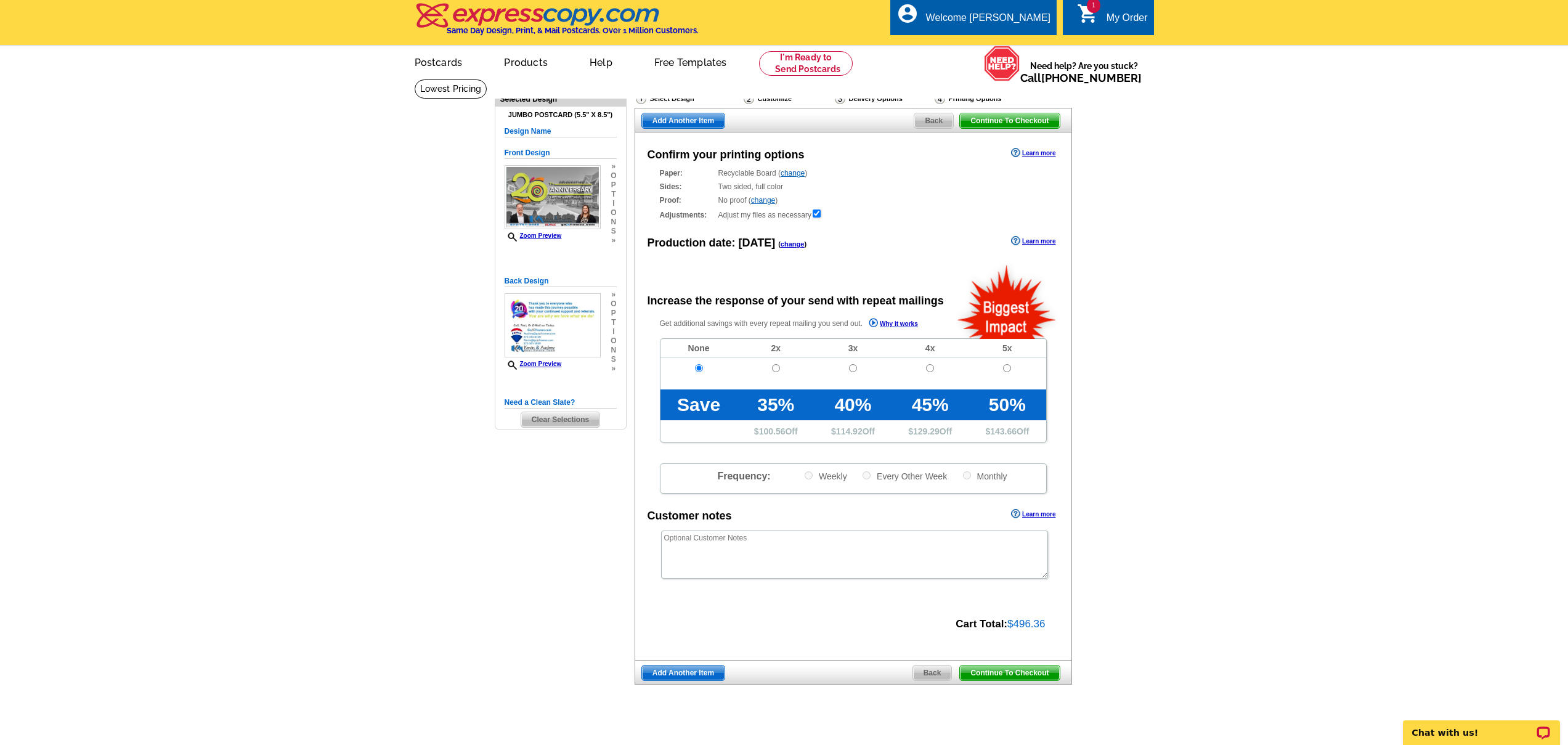
scroll to position [0, 0]
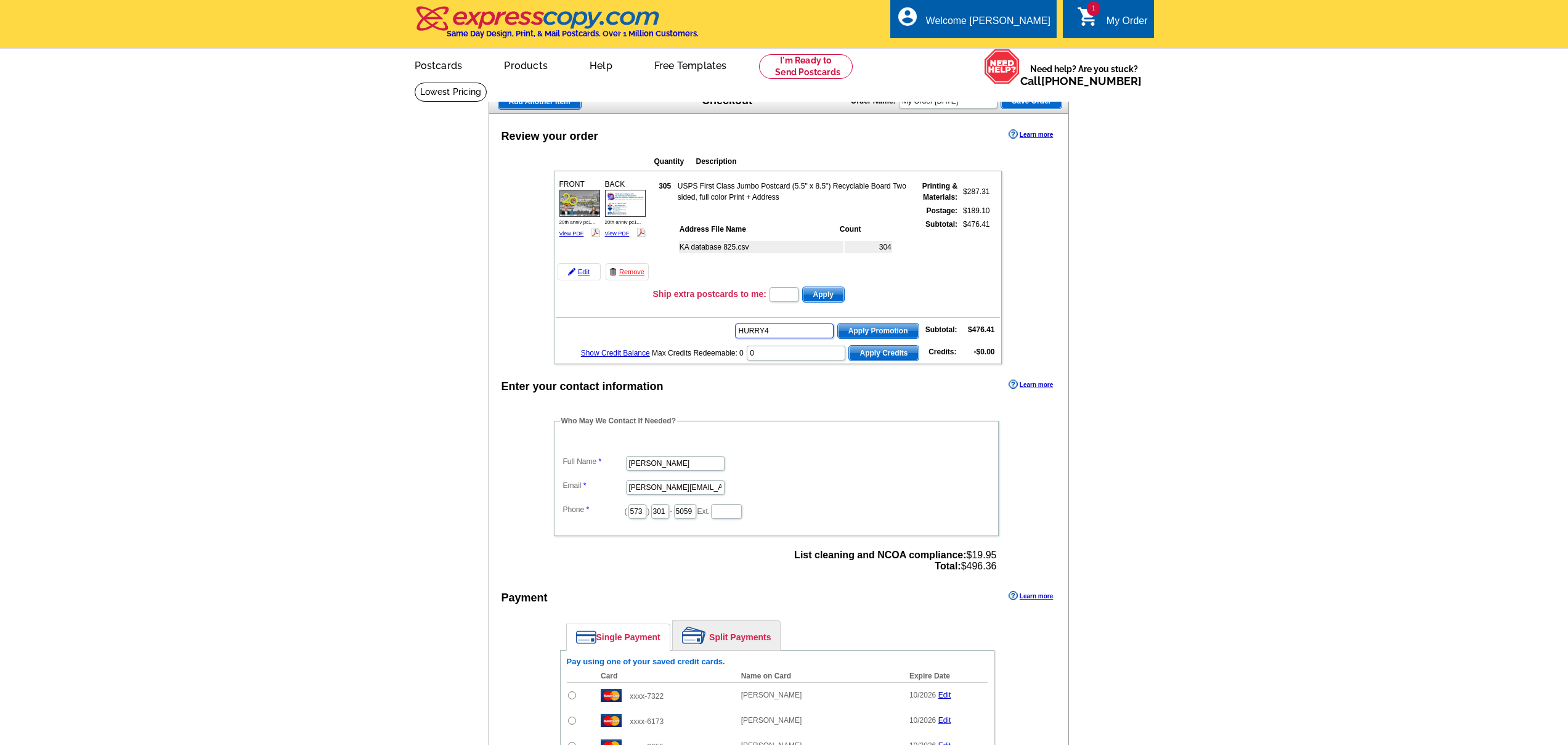
type input "HURRY40"
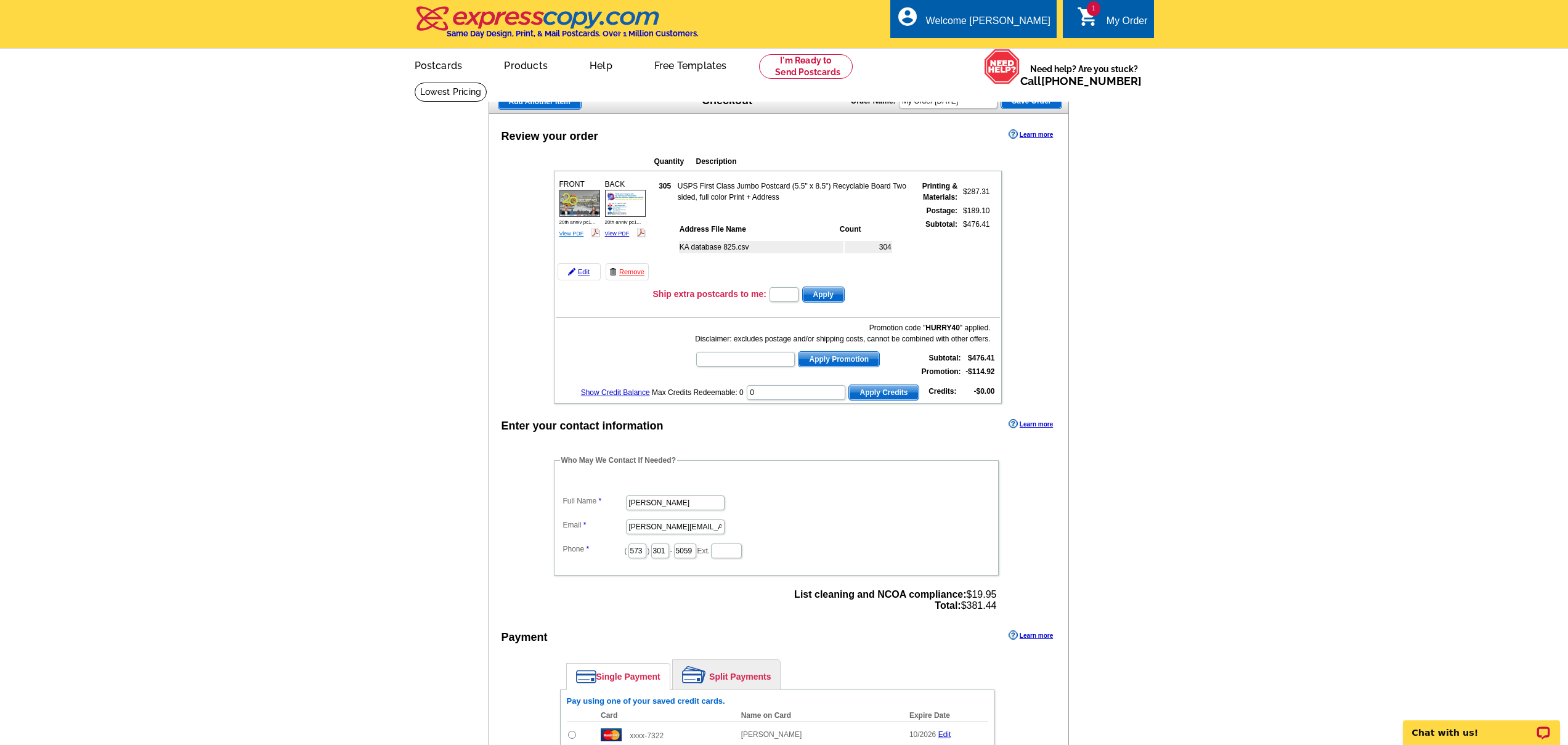
click at [570, 236] on link "View PDF" at bounding box center [572, 233] width 25 height 6
click at [616, 229] on div "BACK 20th anniv pc1... View PDF" at bounding box center [625, 208] width 44 height 64
click at [616, 231] on link "View PDF" at bounding box center [617, 233] width 25 height 6
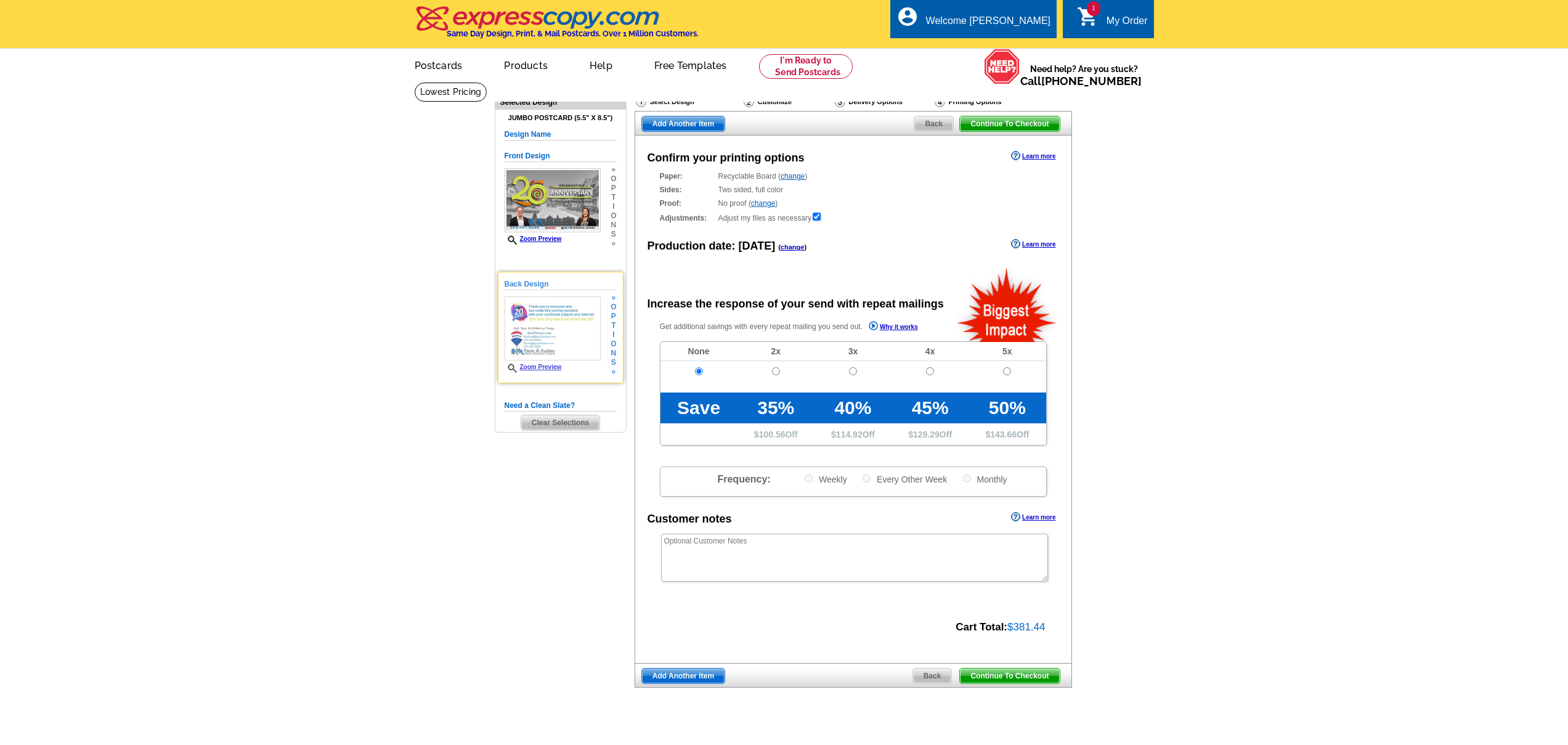
click at [610, 326] on span "t" at bounding box center [613, 325] width 5 height 10
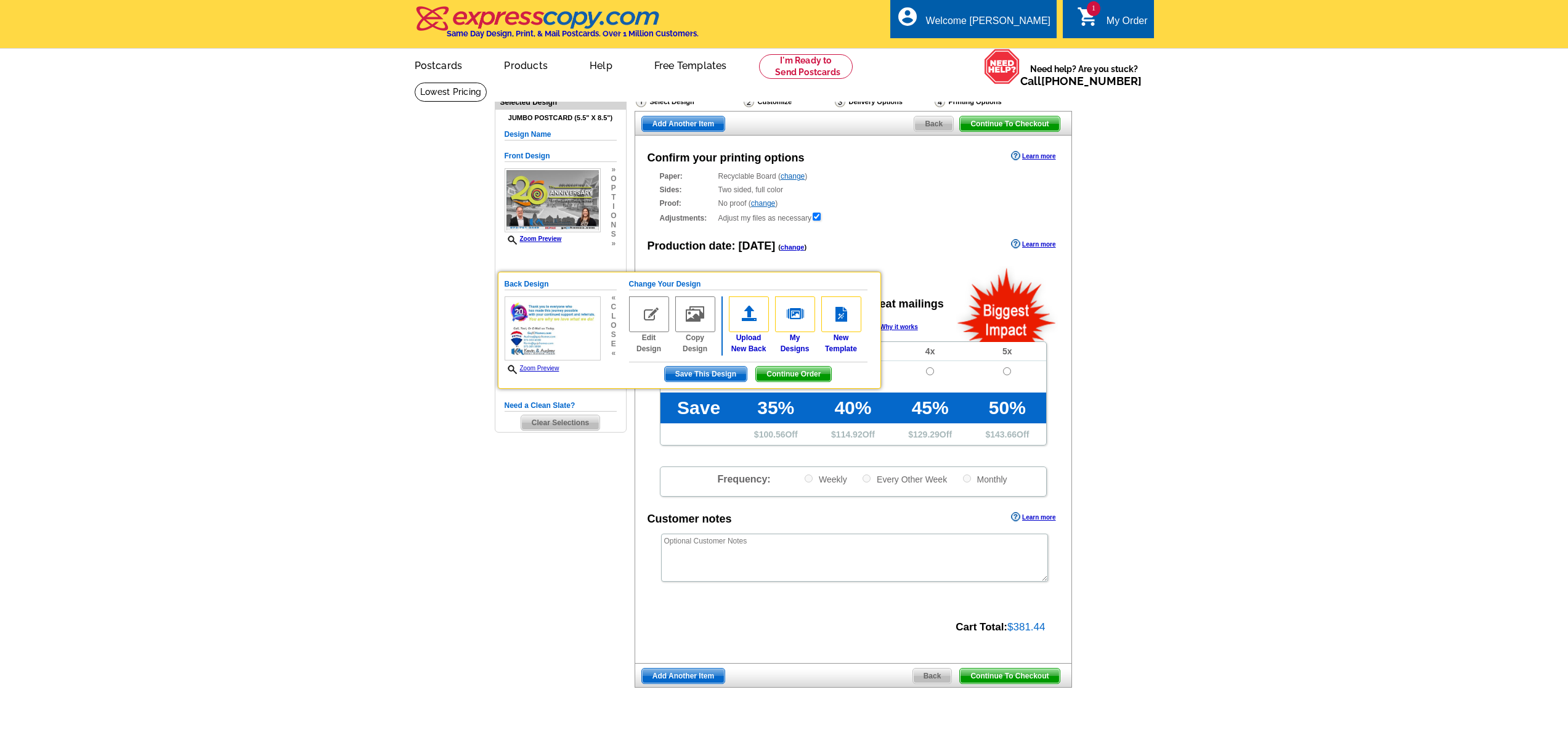
click at [645, 330] on img at bounding box center [649, 314] width 40 height 36
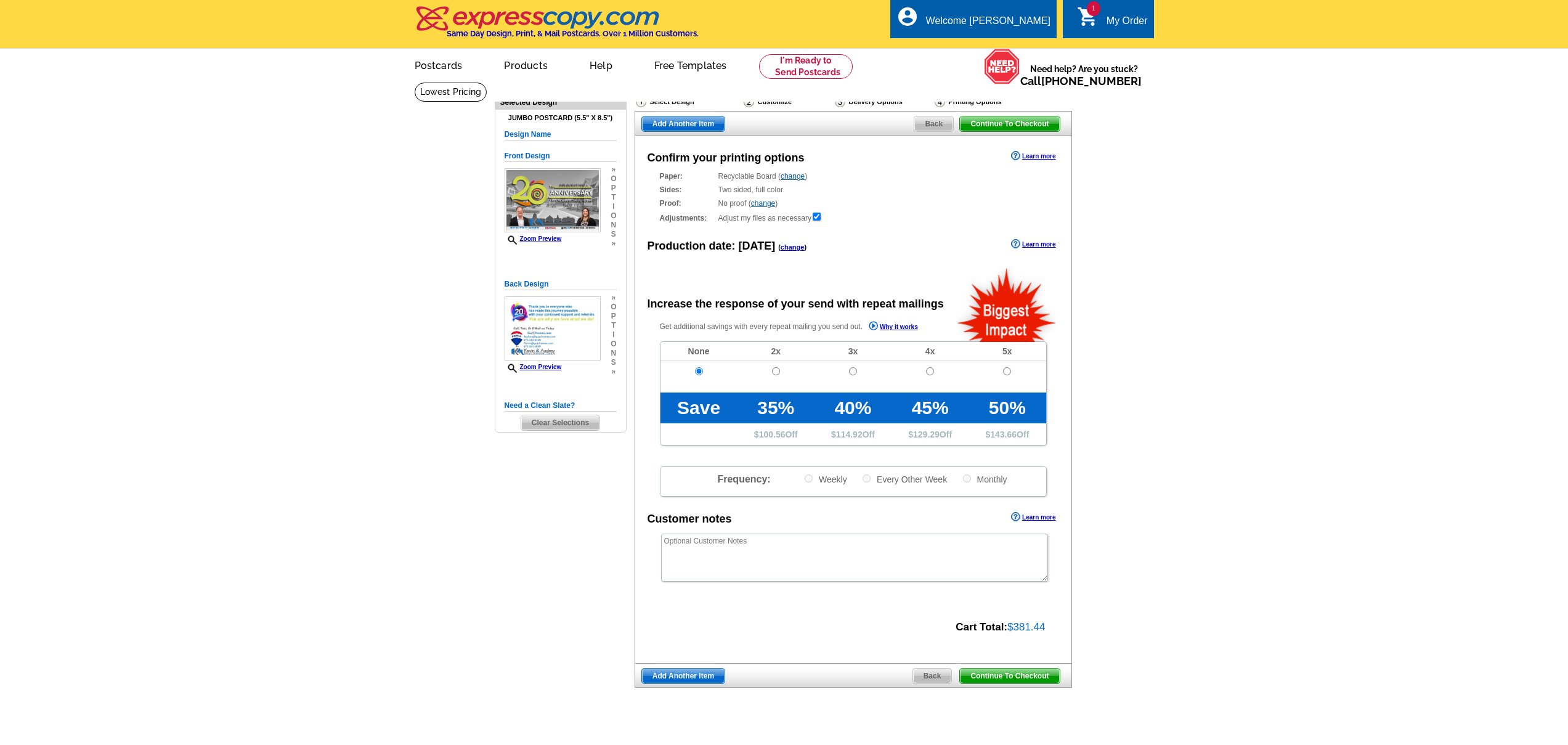
click at [615, 336] on span "i" at bounding box center [613, 334] width 5 height 10
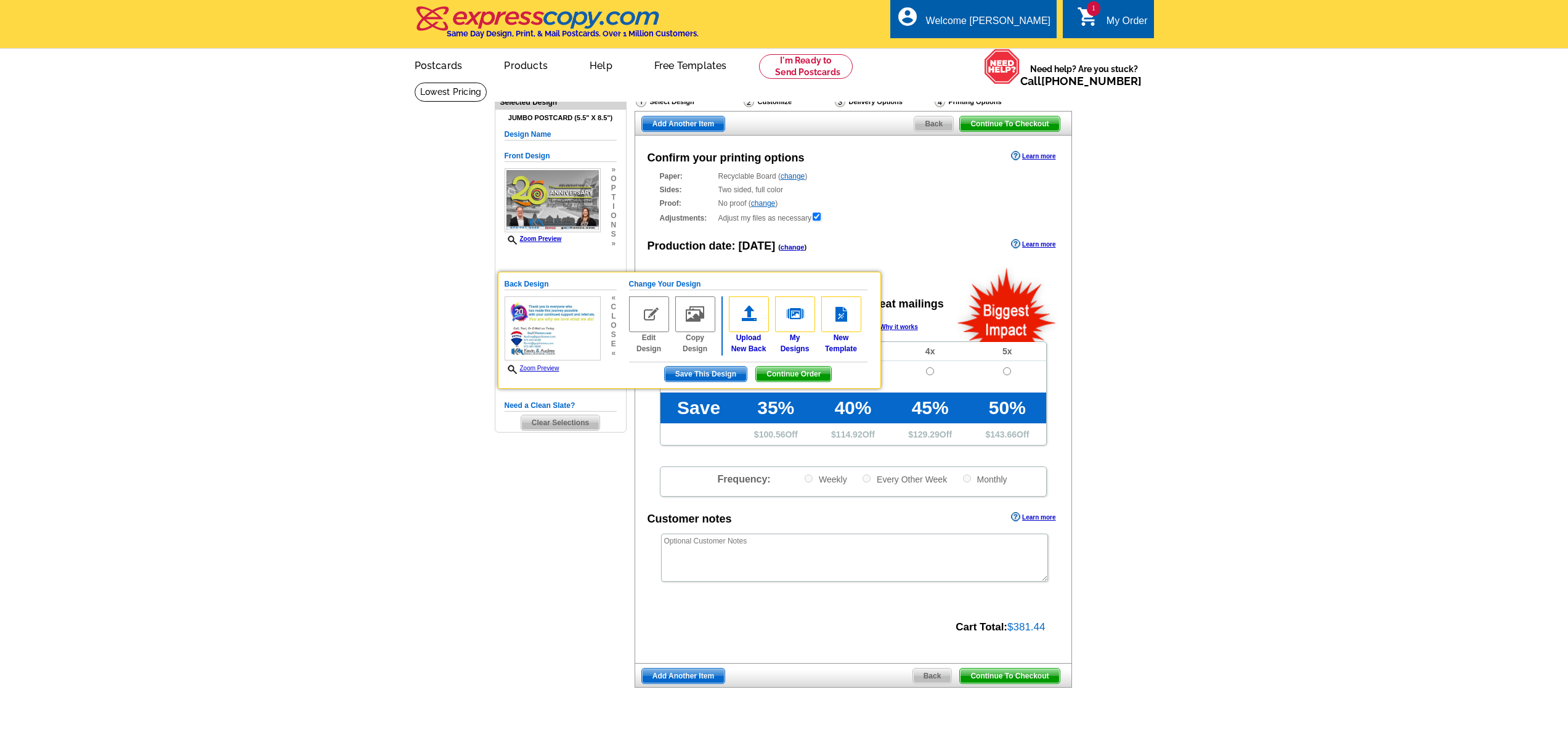
drag, startPoint x: 646, startPoint y: 320, endPoint x: 646, endPoint y: 332, distance: 12.0
click at [646, 320] on img at bounding box center [649, 314] width 40 height 36
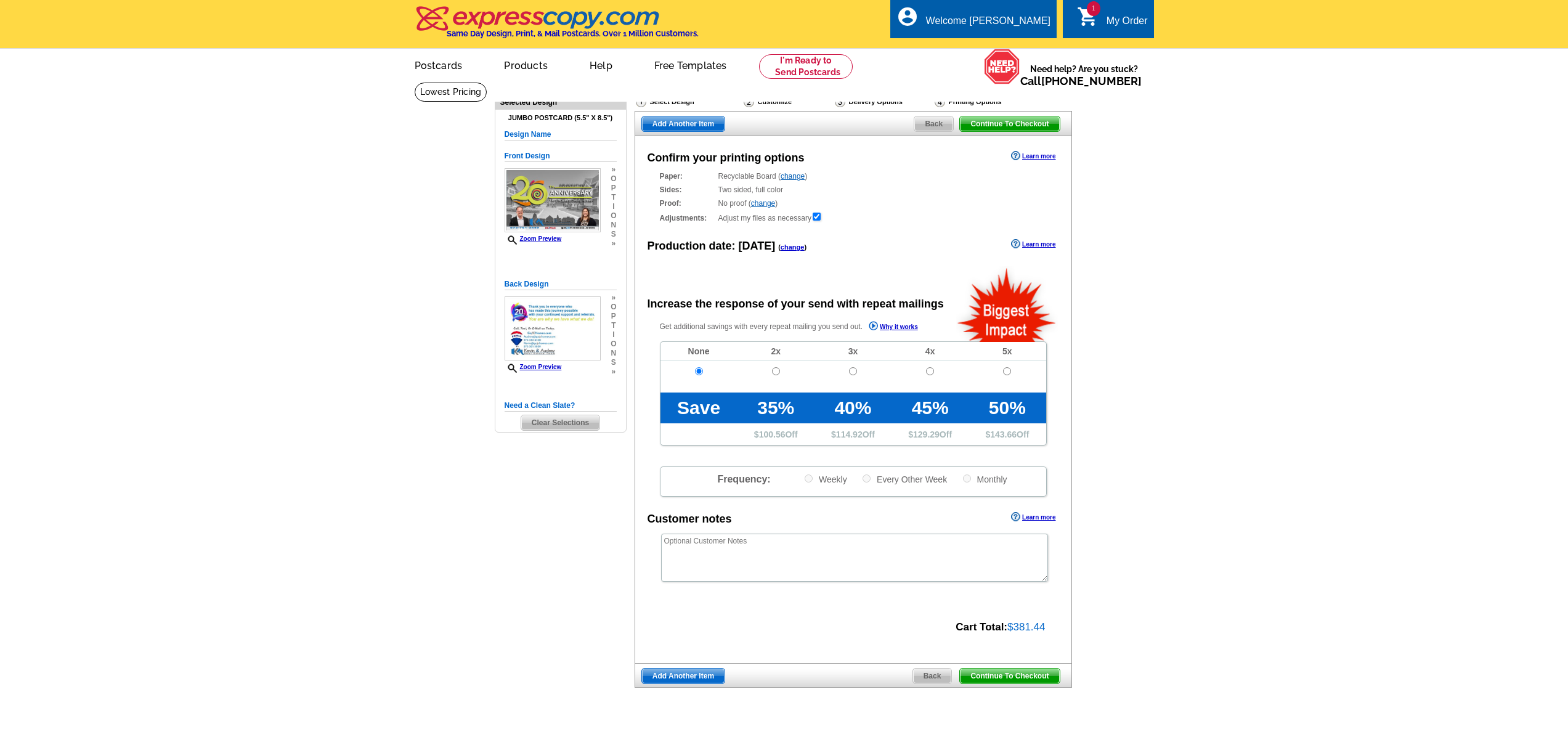
click at [612, 320] on span "p" at bounding box center [613, 316] width 5 height 10
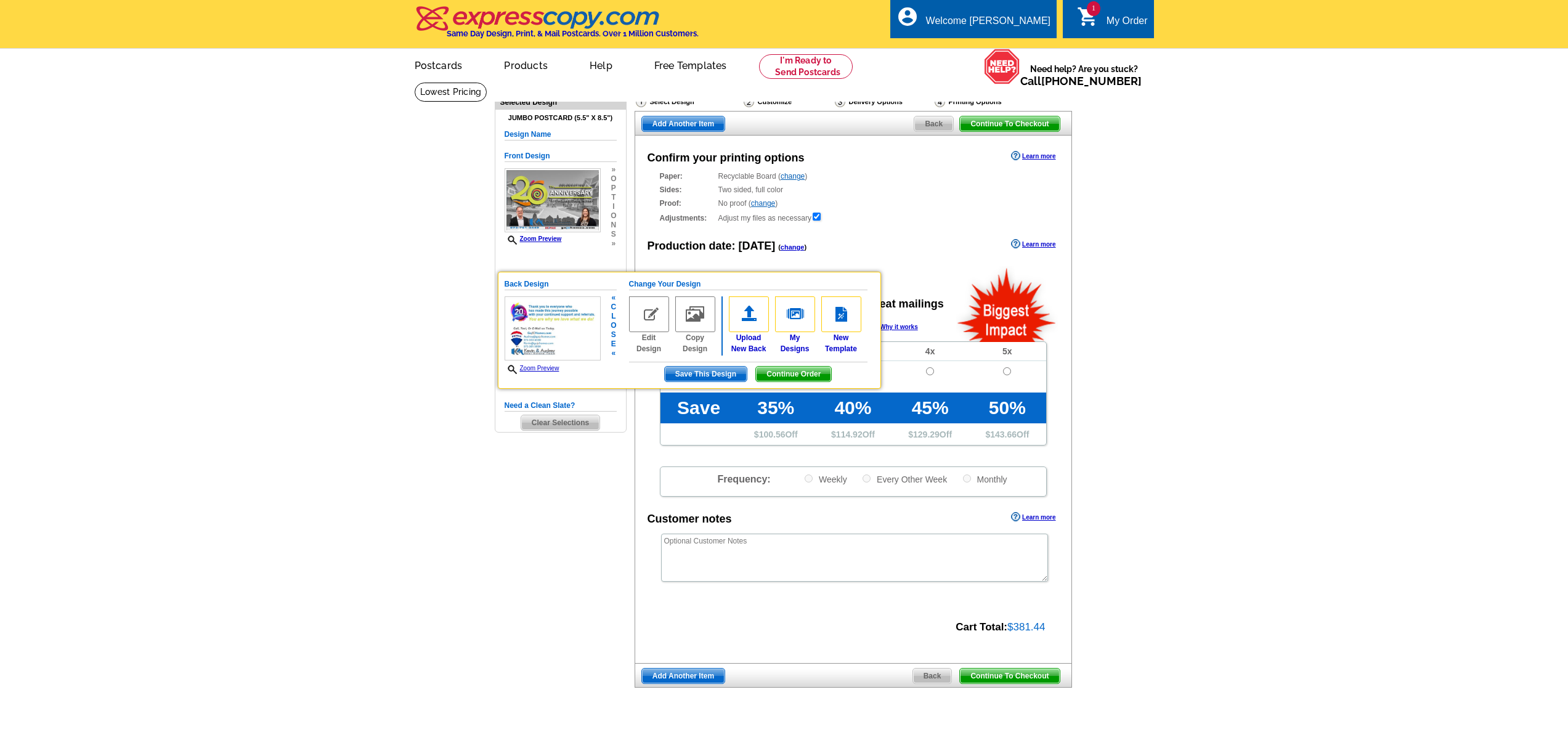
click at [646, 332] on link "Edit Design" at bounding box center [649, 325] width 40 height 58
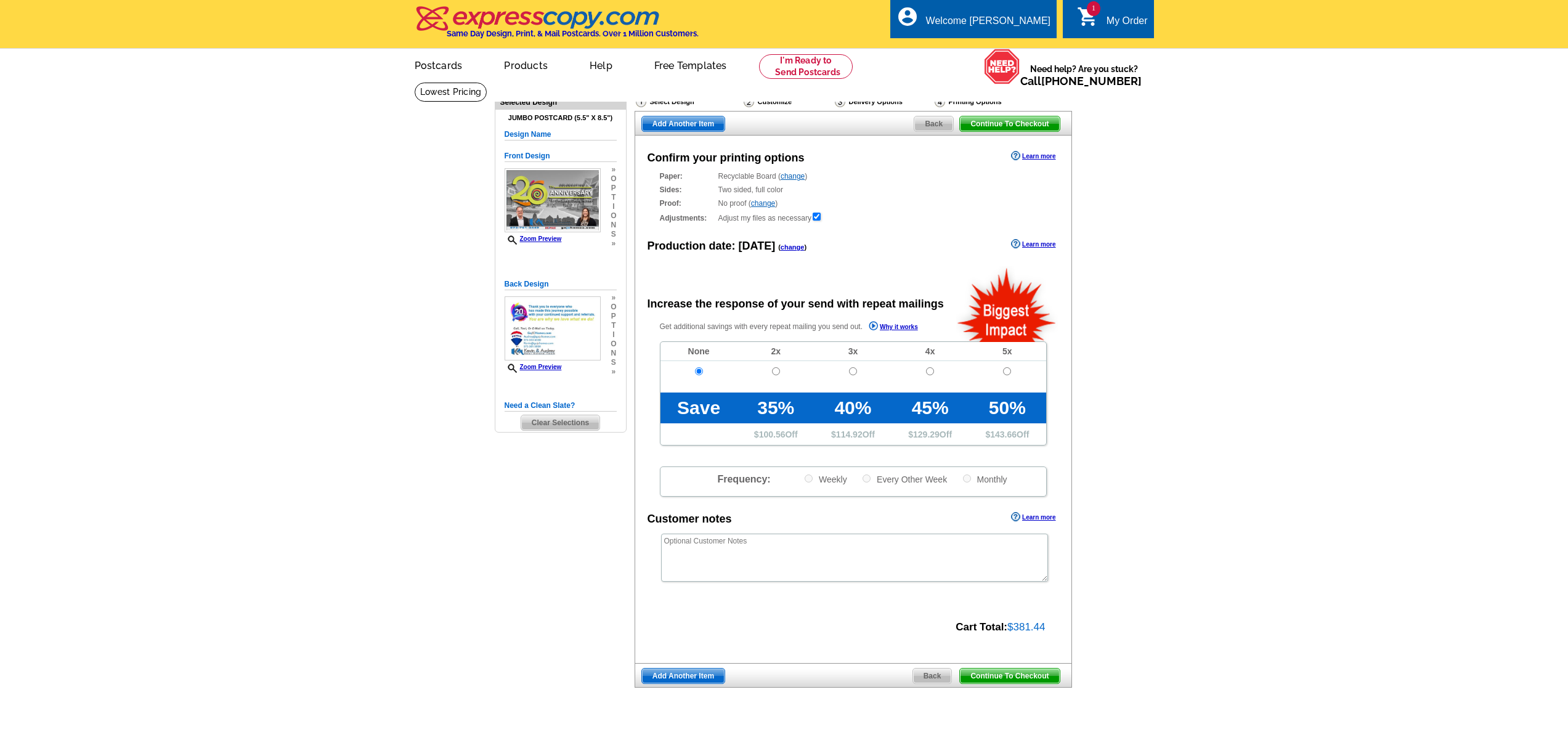
click at [615, 322] on span "t" at bounding box center [613, 325] width 5 height 10
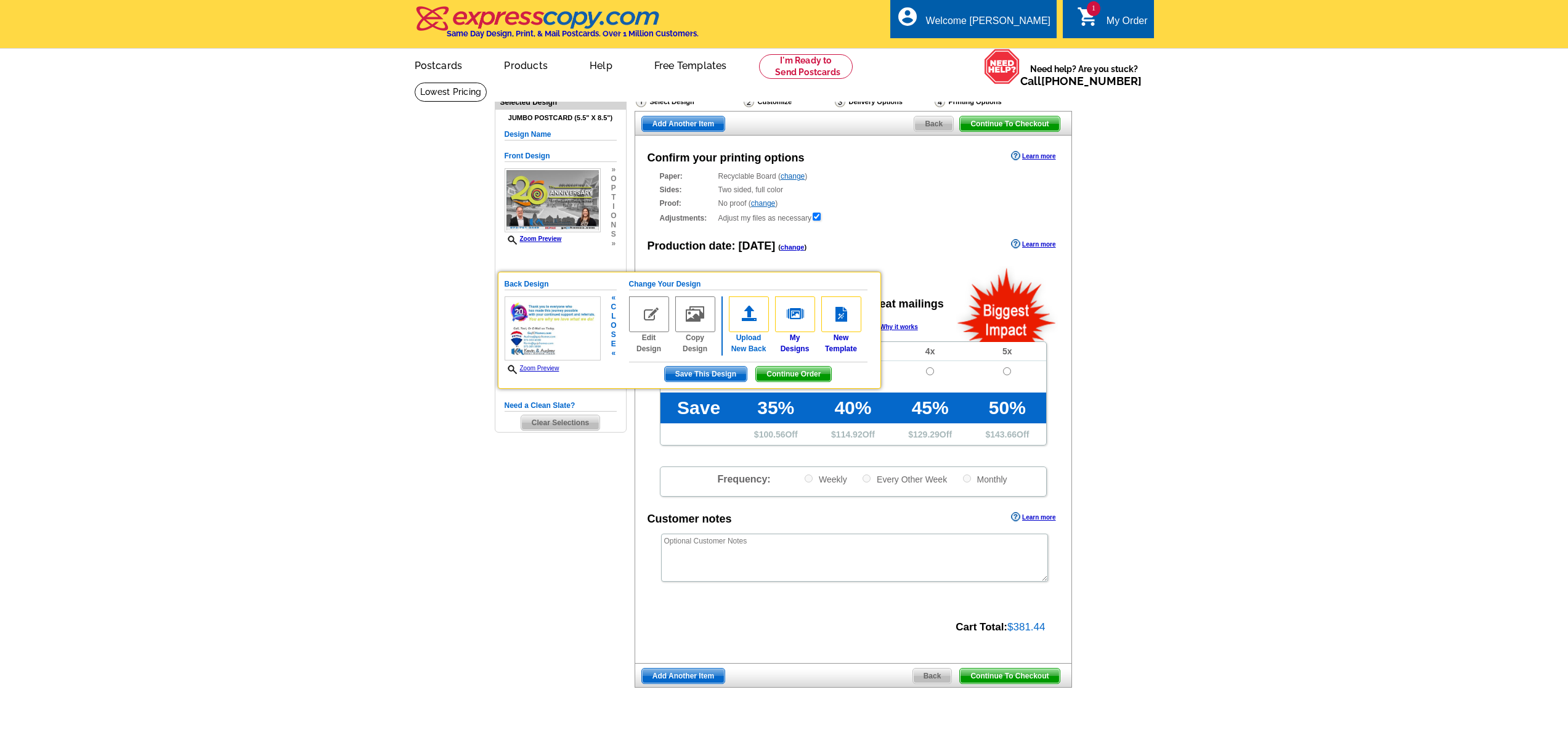
click at [755, 311] on img at bounding box center [749, 314] width 40 height 36
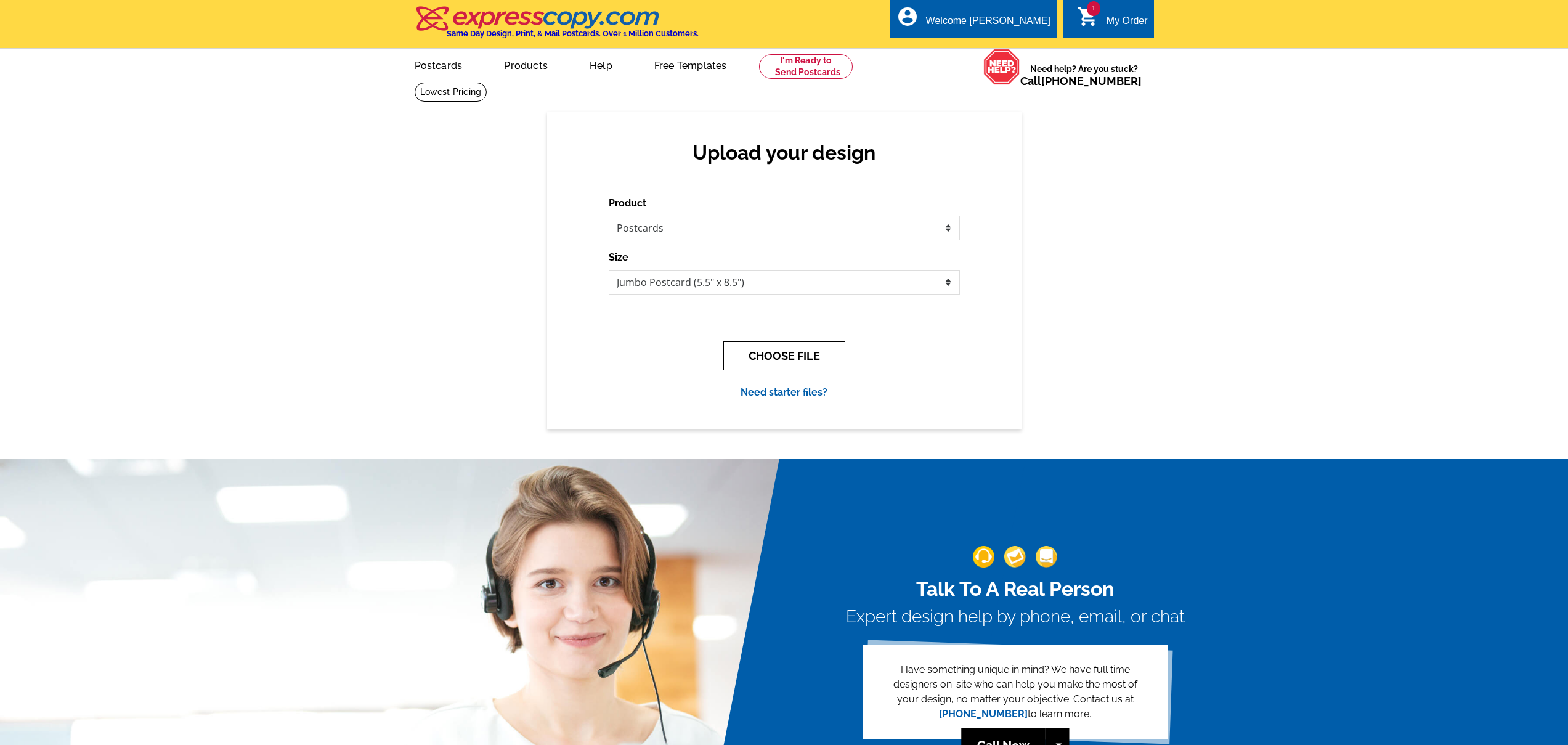
click at [785, 359] on button "CHOOSE FILE" at bounding box center [784, 355] width 122 height 29
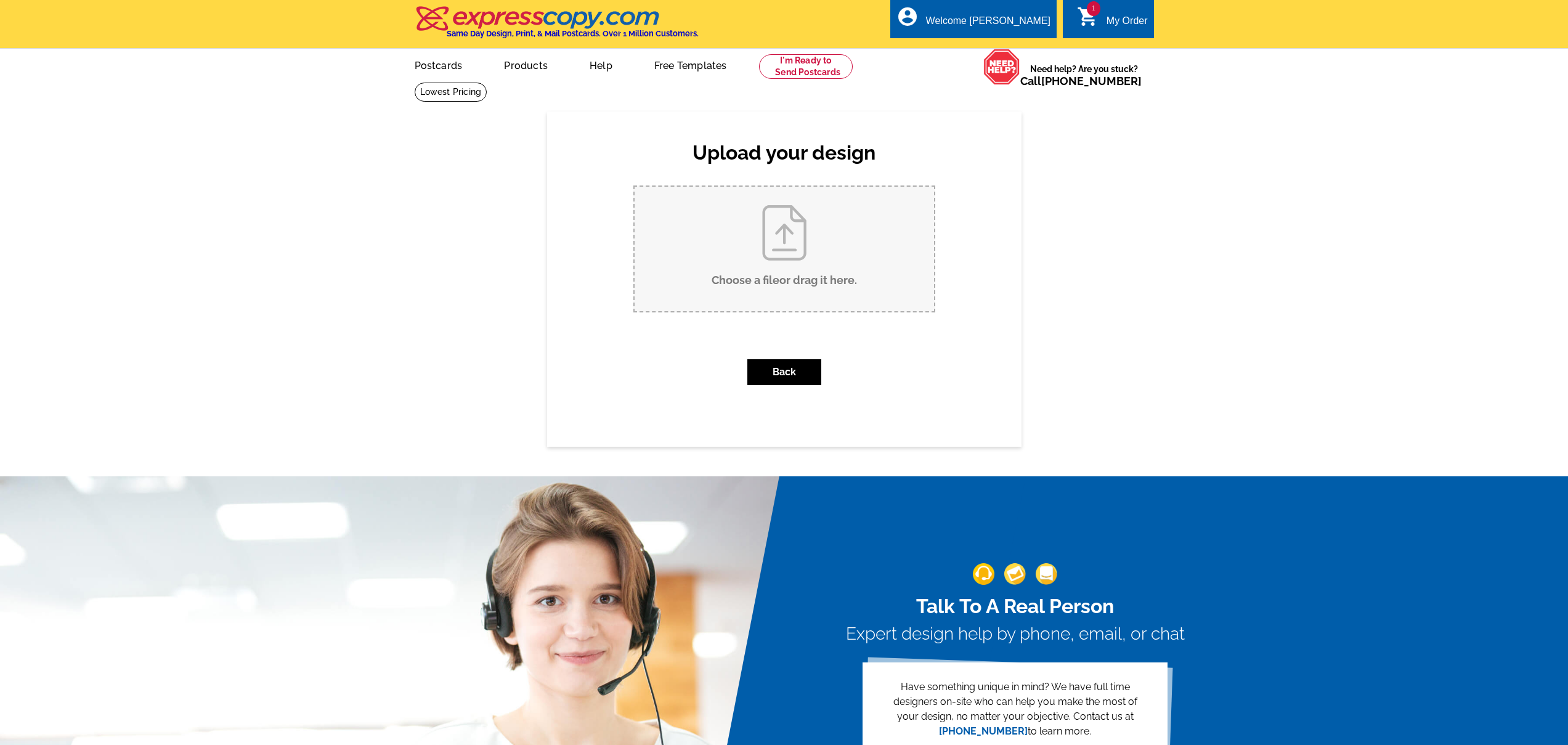
click at [778, 269] on input "Choose a file or drag it here ." at bounding box center [784, 248] width 299 height 124
type input "C:\fakepath\20th anniv pc1back.pdf"
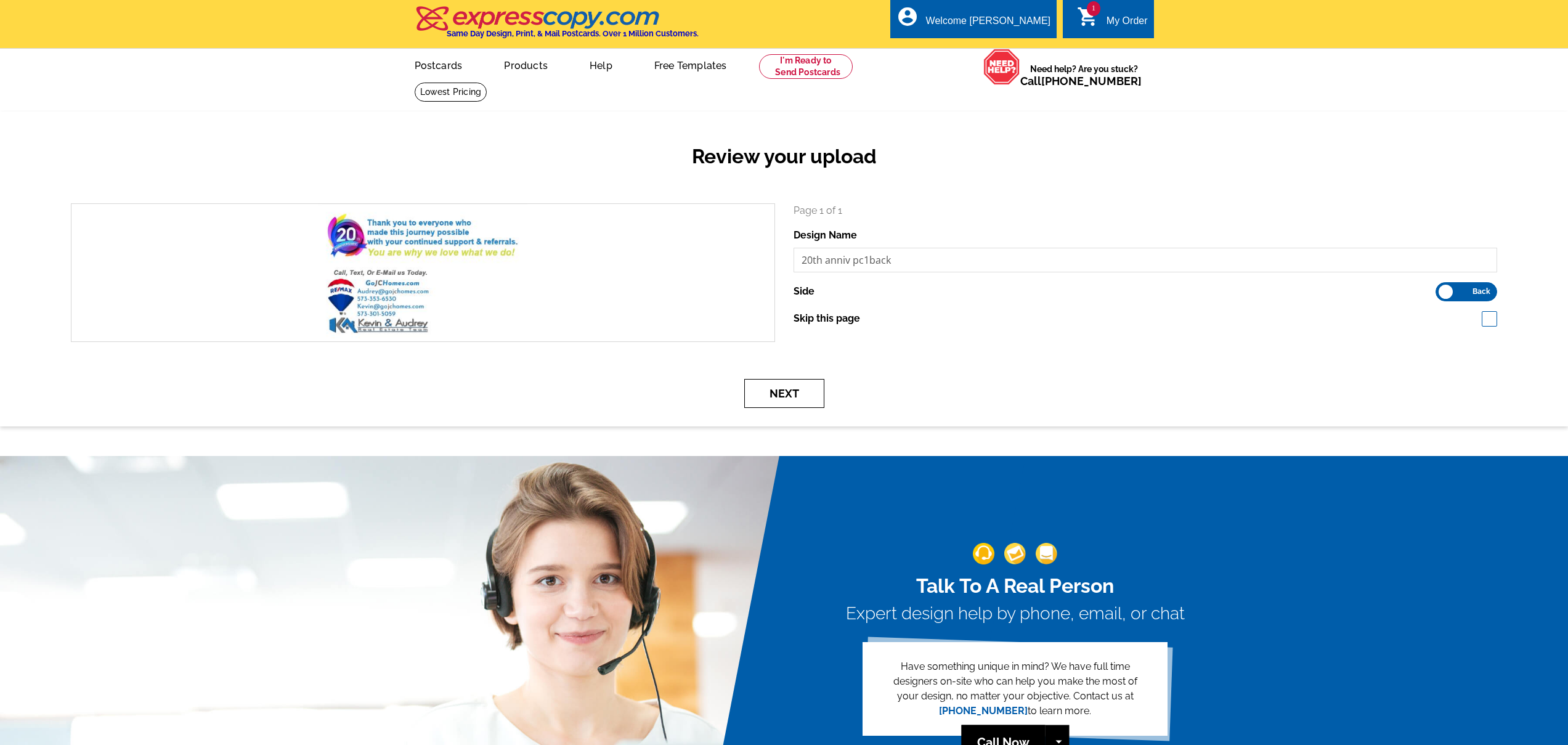
click at [760, 385] on button "Next" at bounding box center [784, 393] width 80 height 29
click at [815, 390] on button "Next" at bounding box center [784, 393] width 80 height 29
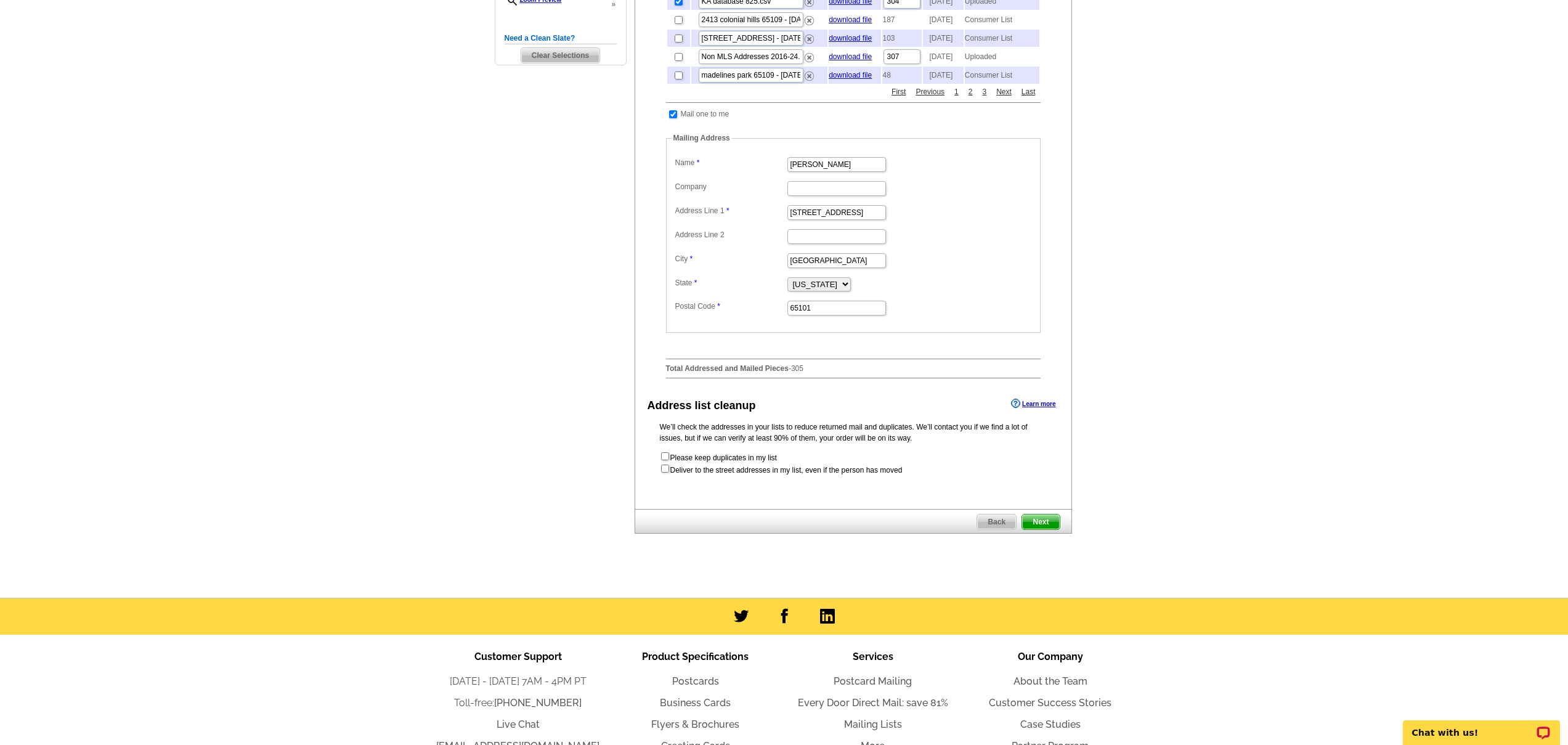
scroll to position [367, 0]
click at [1056, 530] on span "Next" at bounding box center [1040, 522] width 37 height 15
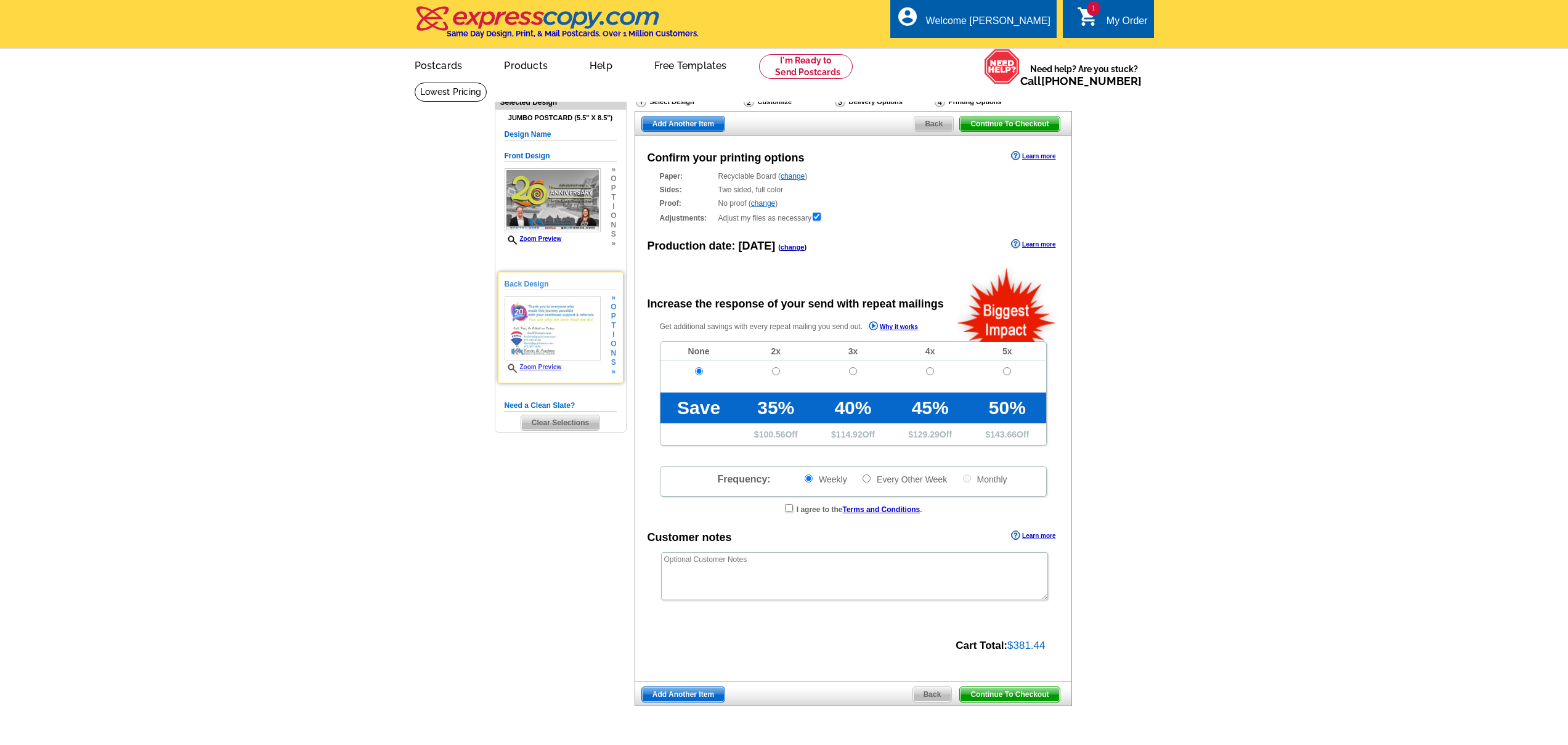
click at [529, 370] on span "Zoom Preview" at bounding box center [552, 368] width 96 height 10
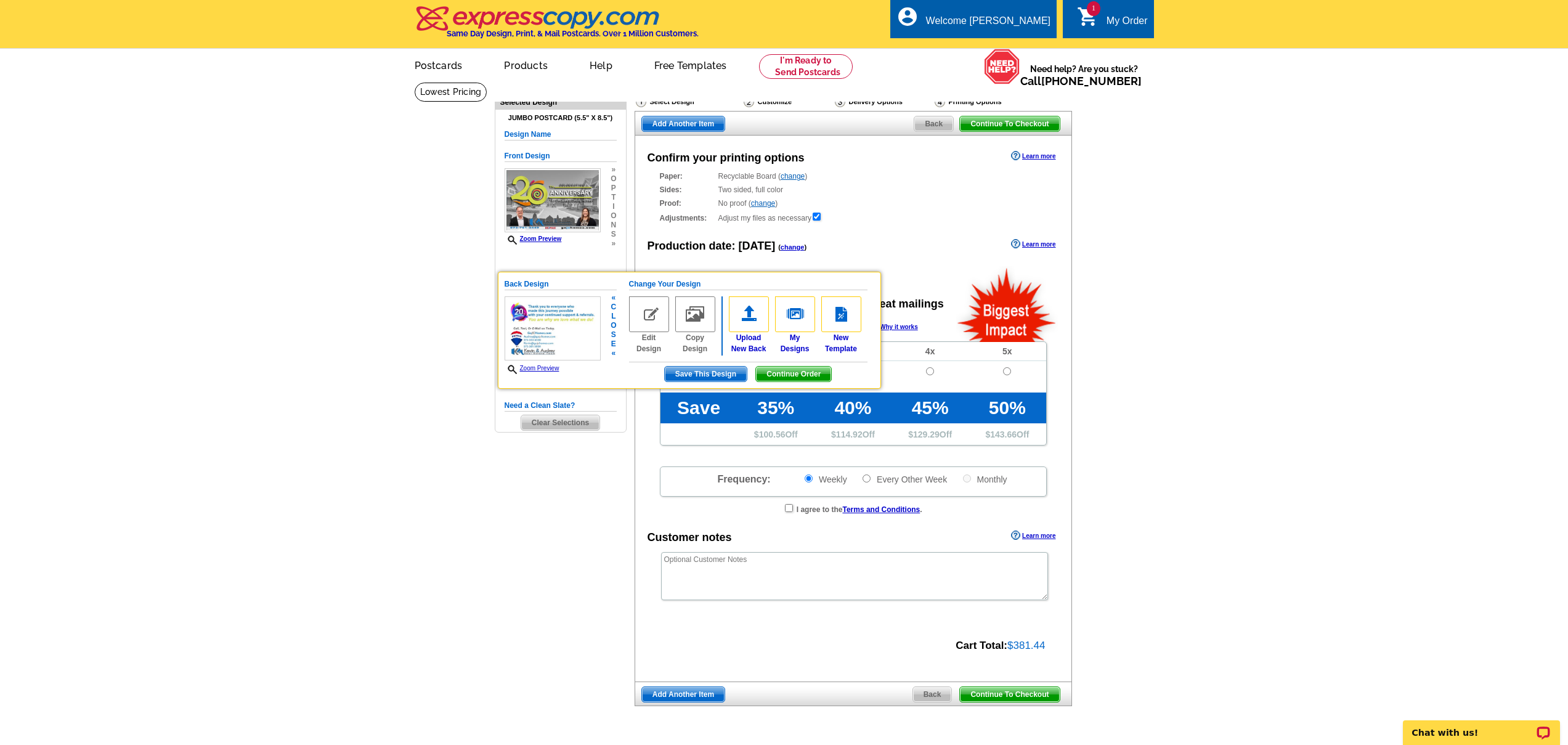
click at [535, 368] on link "Zoom Preview" at bounding box center [532, 369] width 55 height 7
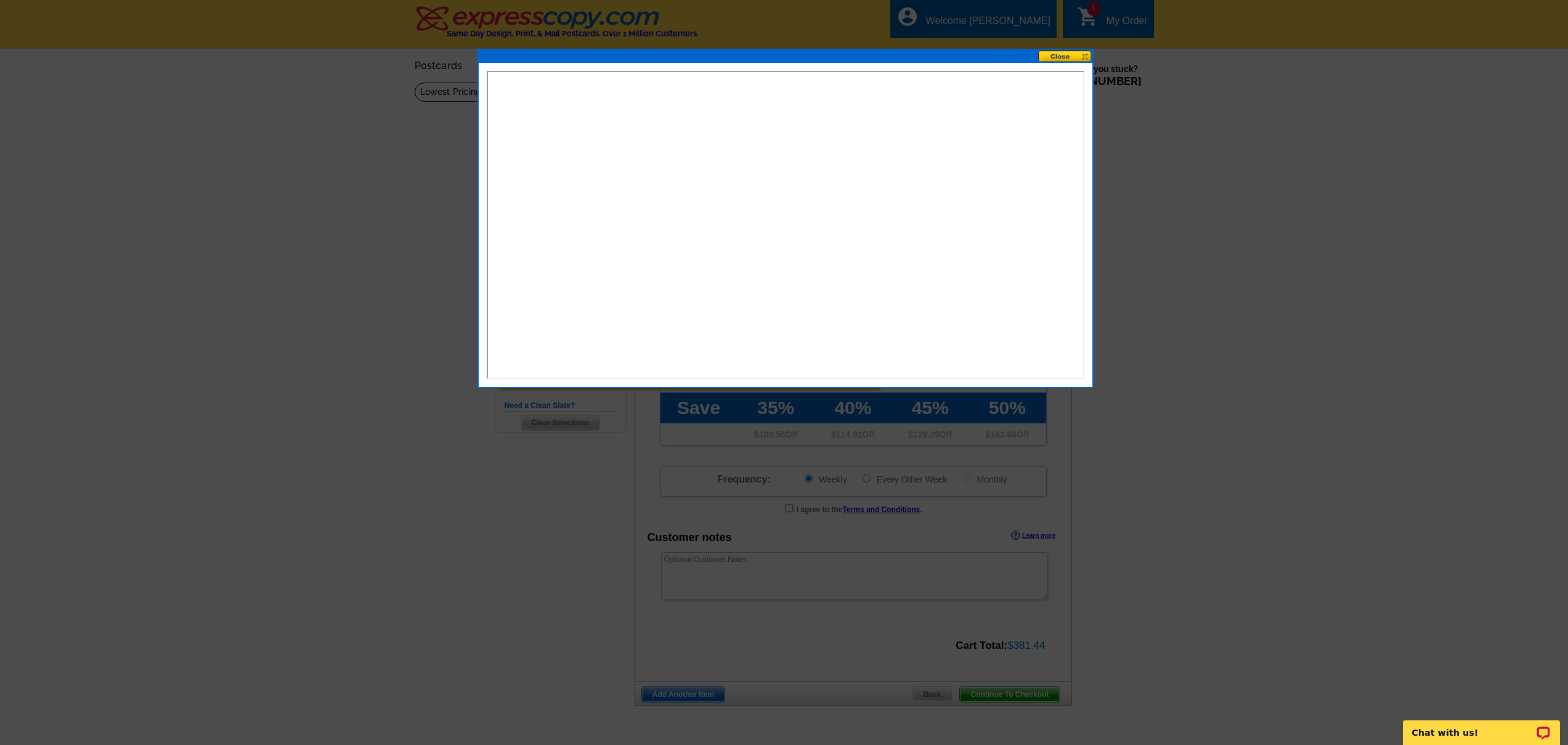
radio input "false"
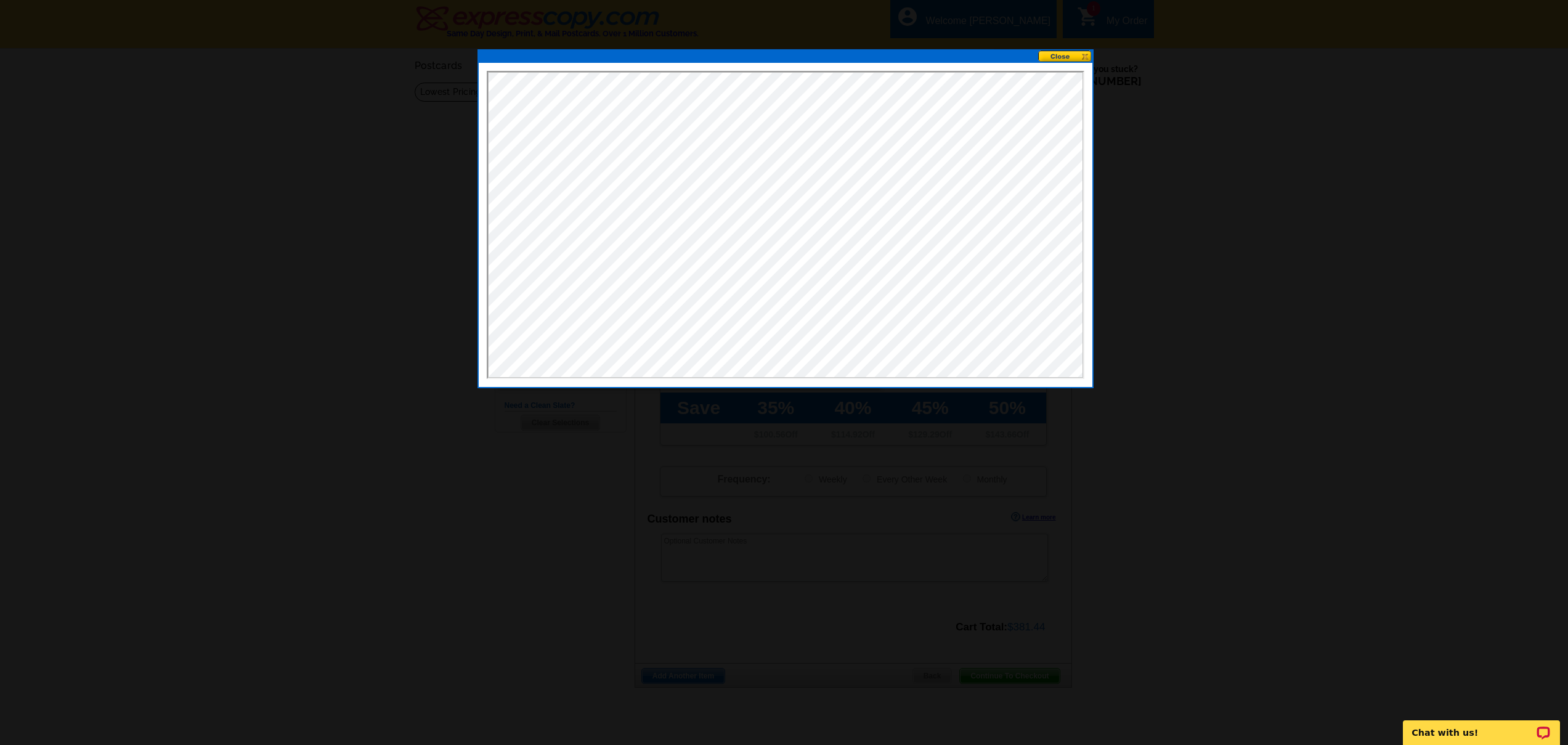
click at [1052, 61] on button at bounding box center [1065, 55] width 55 height 11
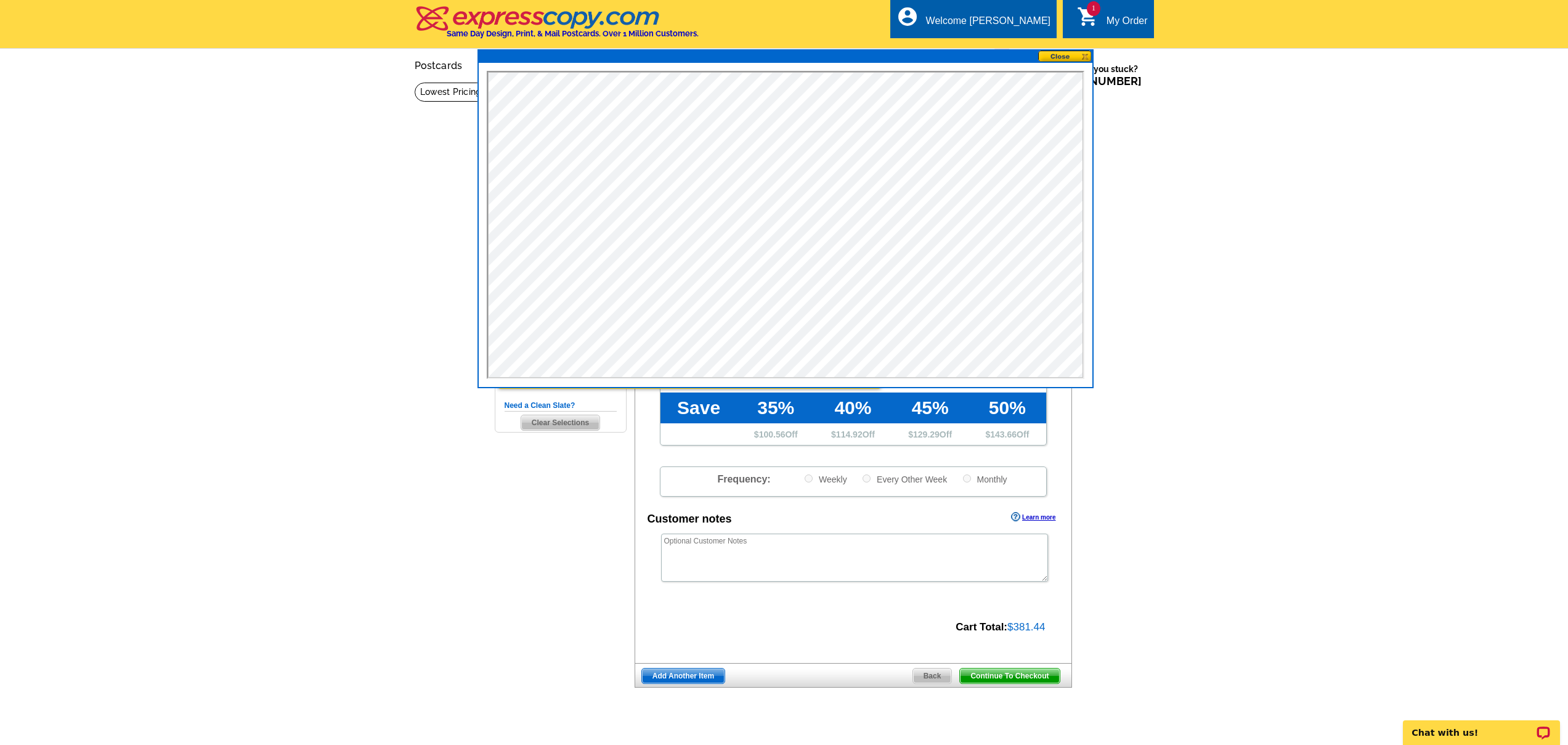
click at [1058, 57] on button at bounding box center [1065, 55] width 55 height 11
click at [1152, 127] on main "Need Help? call 800-260-5887, chat with support, or have our designers make som…" at bounding box center [784, 416] width 1568 height 669
click at [1158, 159] on main "Need Help? call 800-260-5887, chat with support, or have our designers make som…" at bounding box center [784, 416] width 1568 height 669
click at [1064, 62] on button at bounding box center [1065, 55] width 55 height 11
click at [1064, 59] on button at bounding box center [1065, 55] width 55 height 11
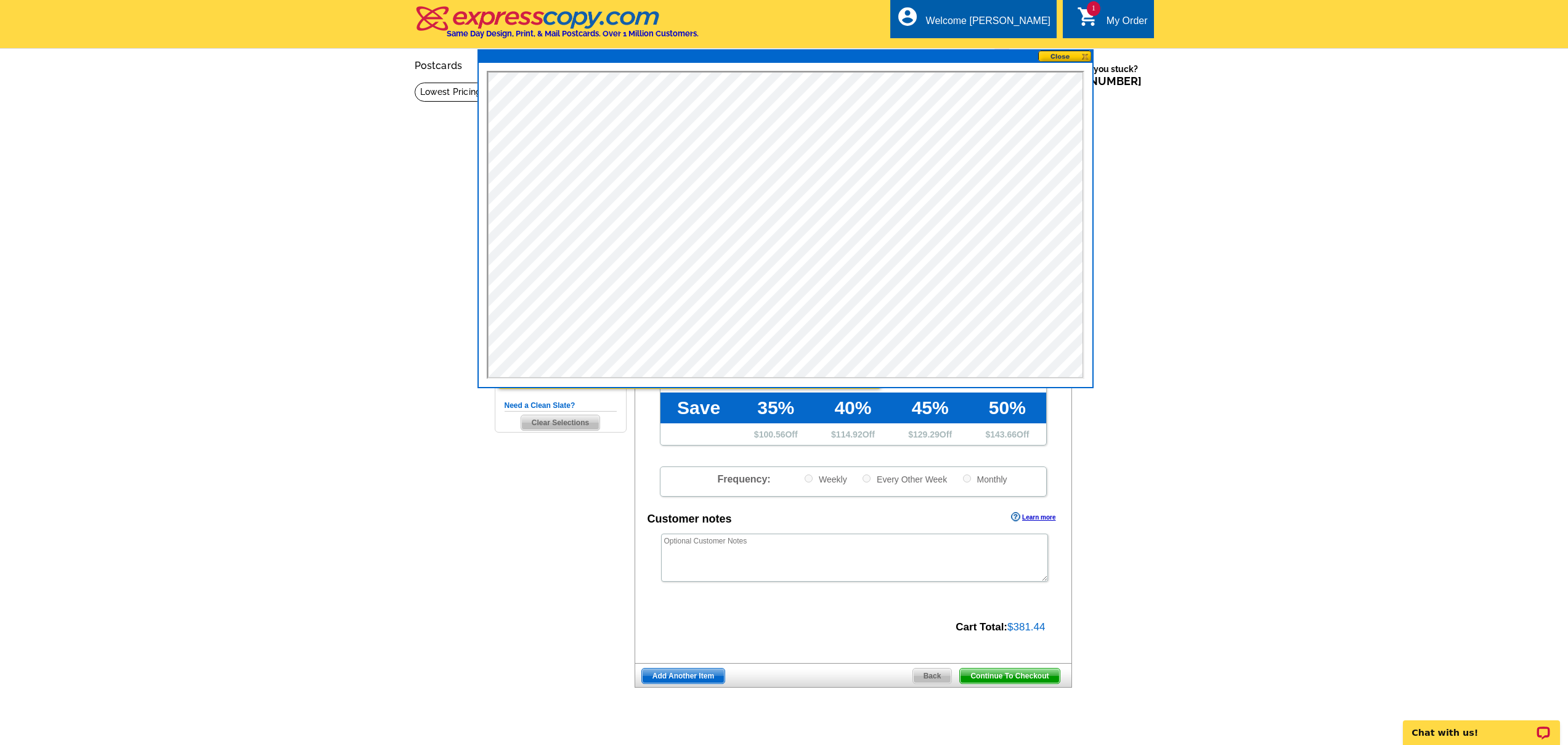
click at [1218, 554] on main "Need Help? call 800-260-5887, chat with support, or have our designers make som…" at bounding box center [784, 416] width 1568 height 669
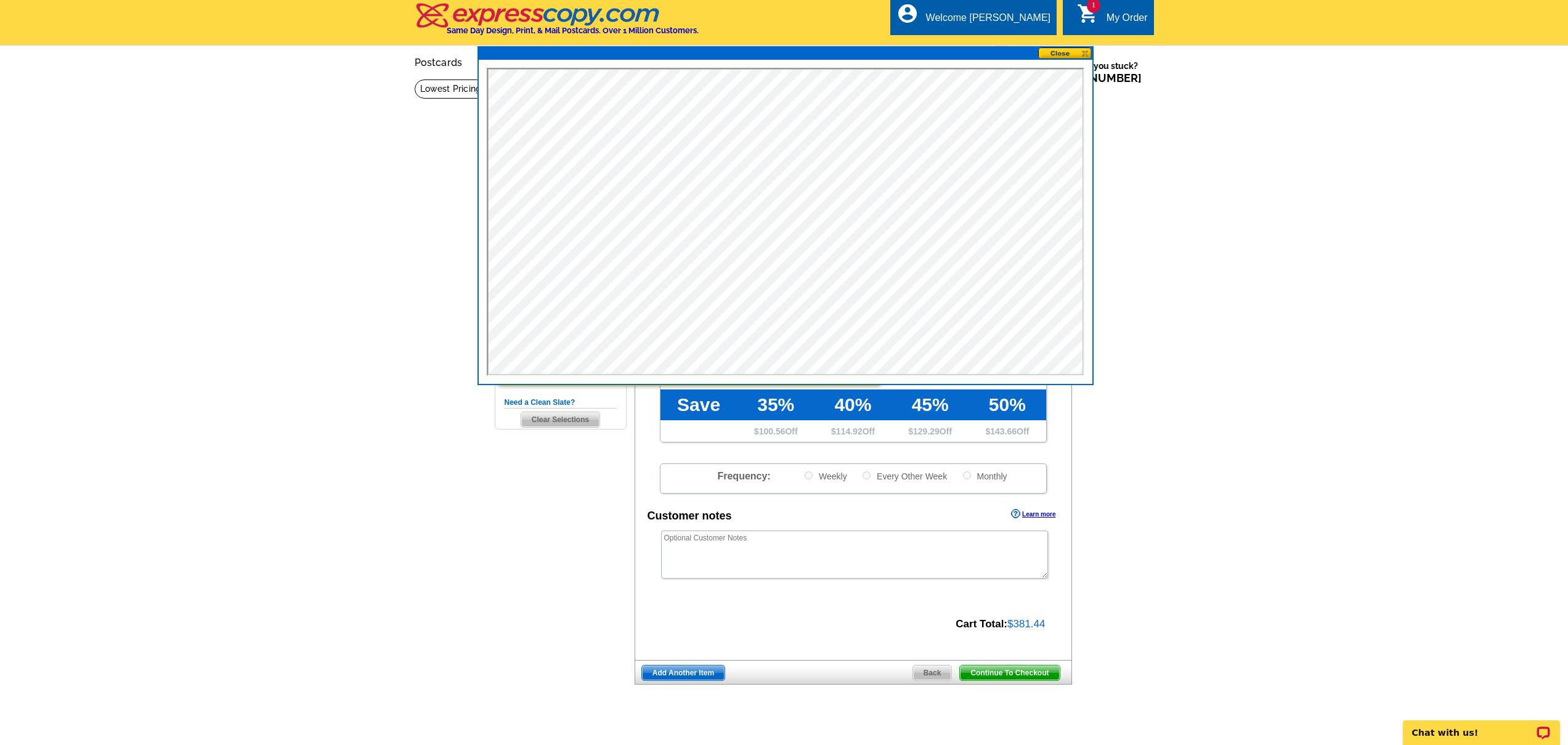
drag, startPoint x: 507, startPoint y: 56, endPoint x: 571, endPoint y: 68, distance: 65.1
click at [531, 65] on div at bounding box center [785, 215] width 616 height 339
click at [1080, 54] on button at bounding box center [1065, 53] width 55 height 11
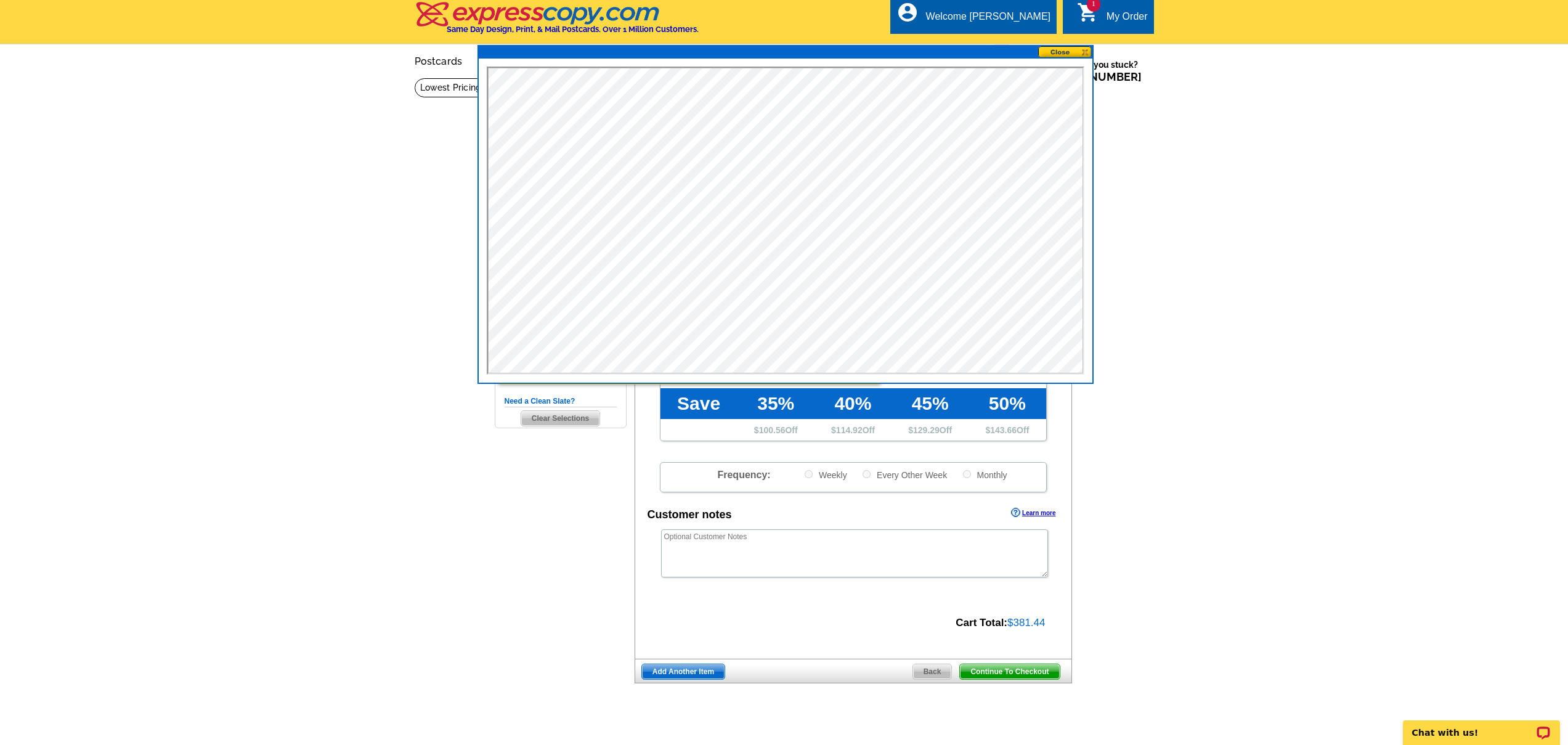
click at [1075, 50] on button at bounding box center [1065, 52] width 55 height 11
click at [1074, 50] on button at bounding box center [1065, 52] width 55 height 11
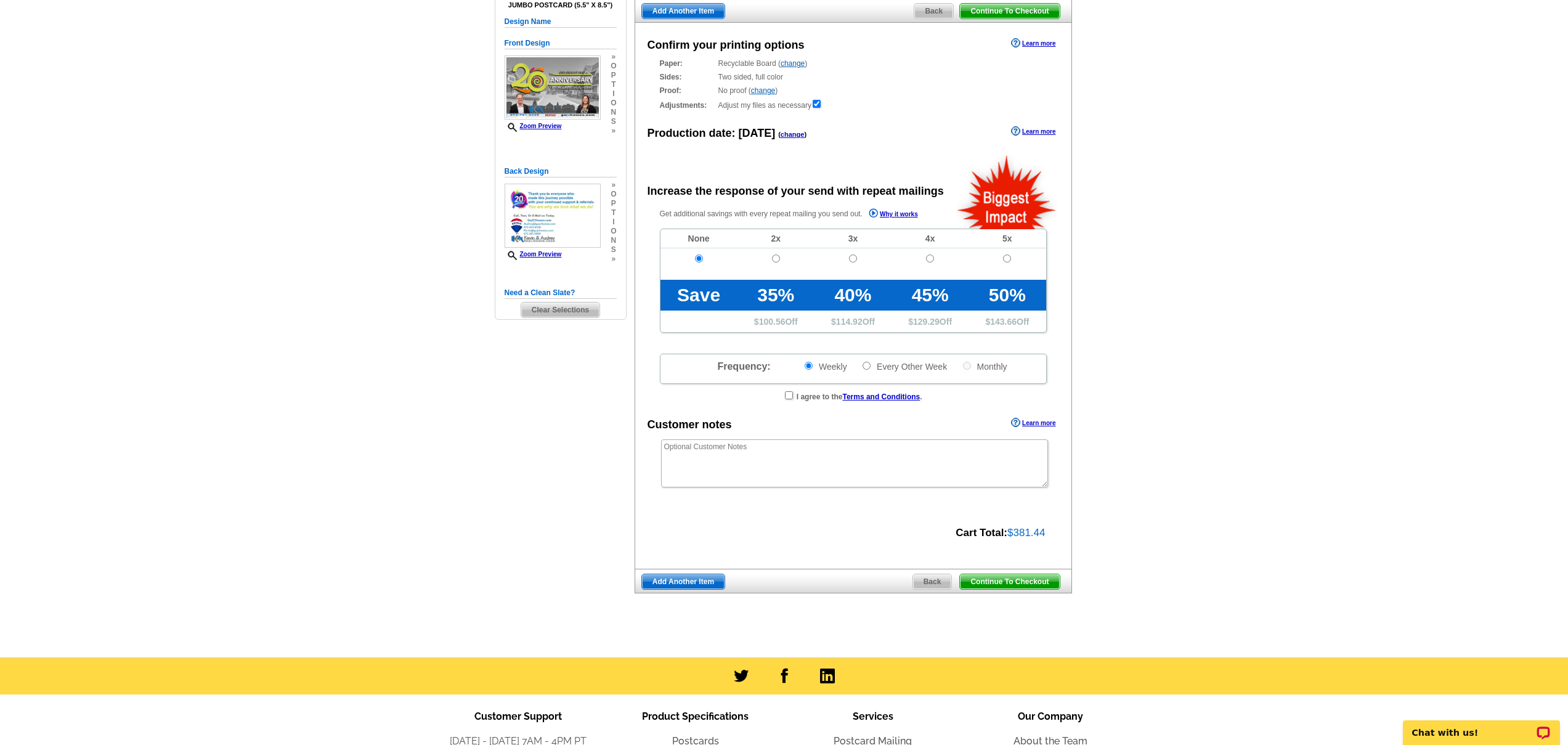
scroll to position [112, 0]
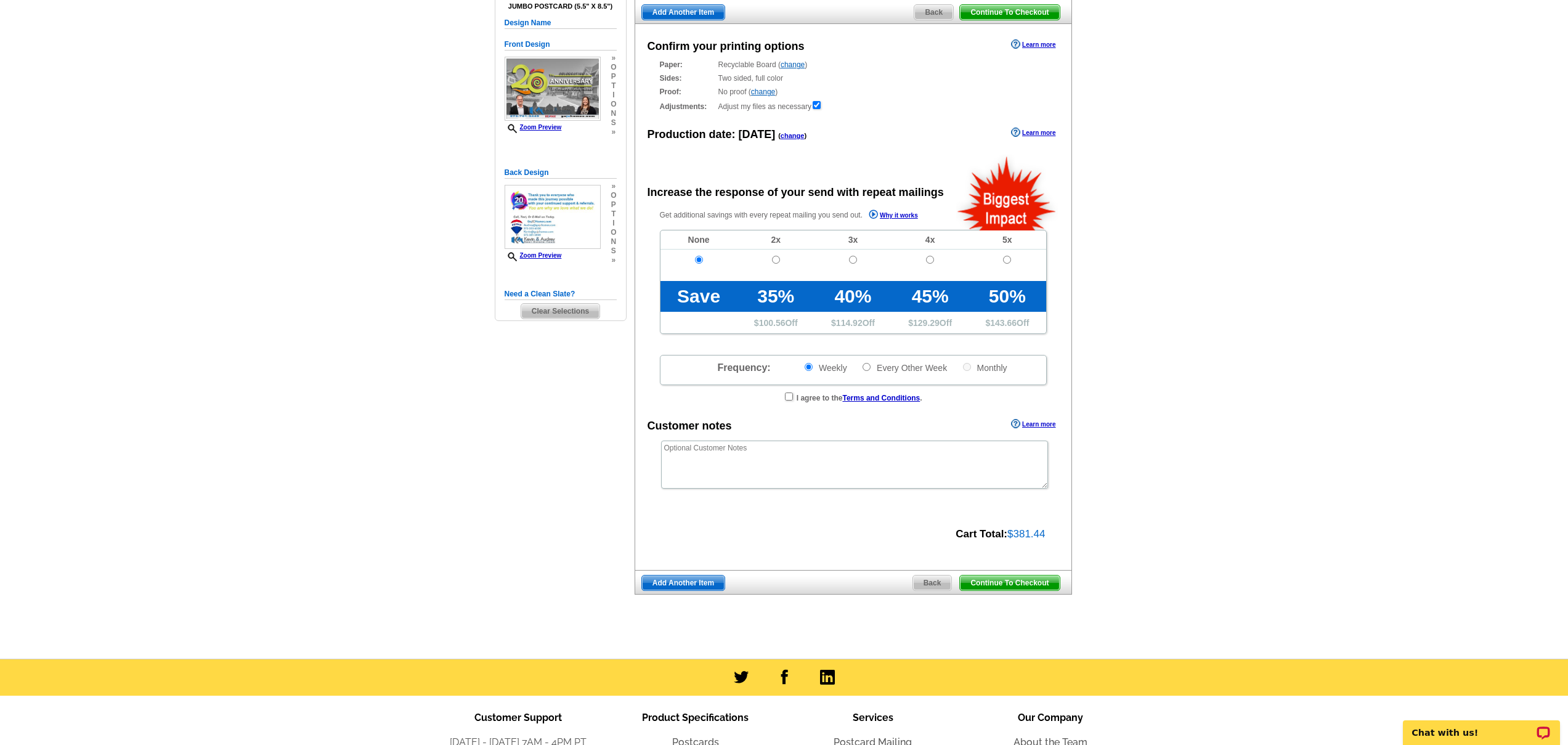
radio input "false"
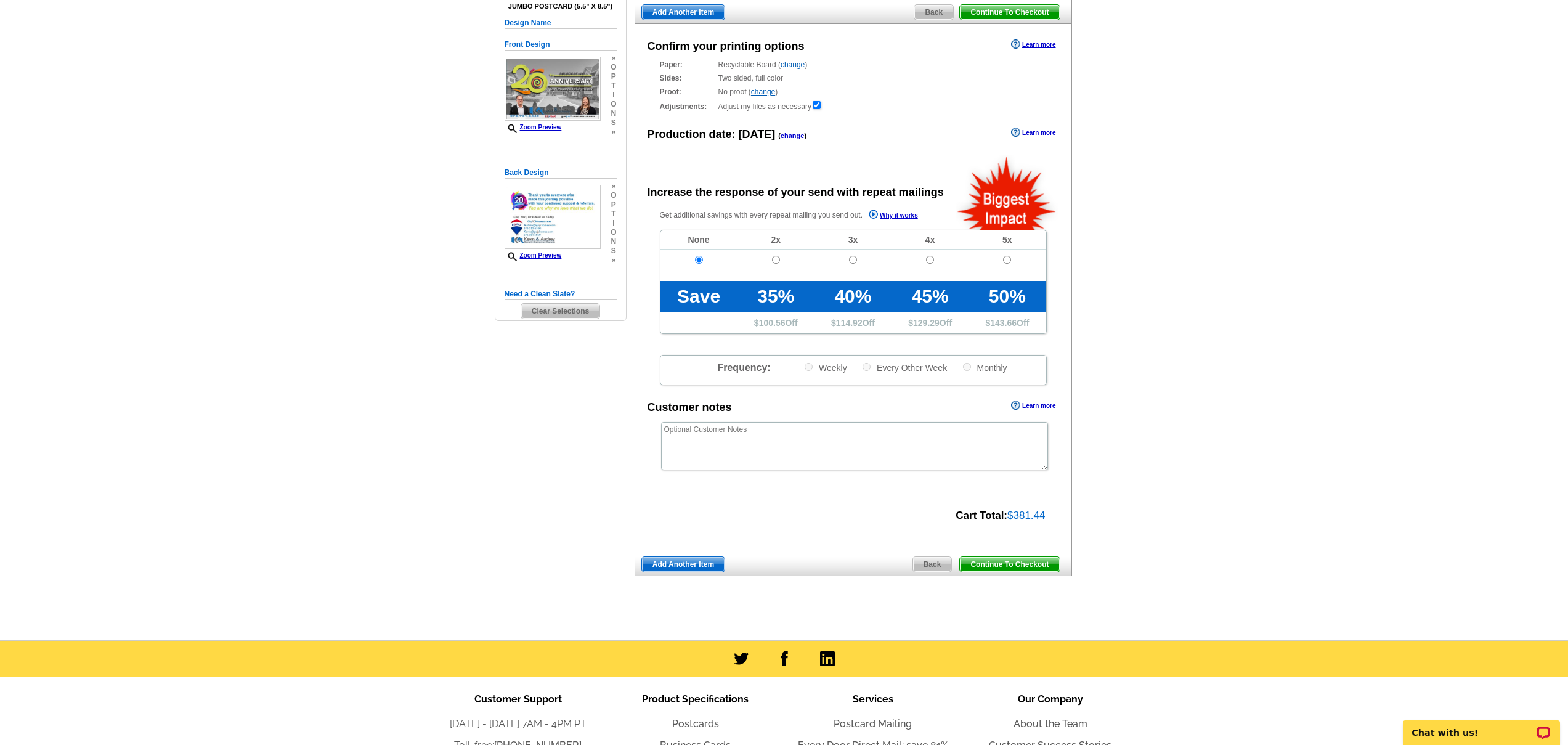
click at [1036, 588] on div "Select Design Customize Delivery Options Printing Options Continue To Checkout …" at bounding box center [852, 283] width 442 height 614
click at [1034, 566] on span "Continue To Checkout" at bounding box center [1009, 564] width 99 height 15
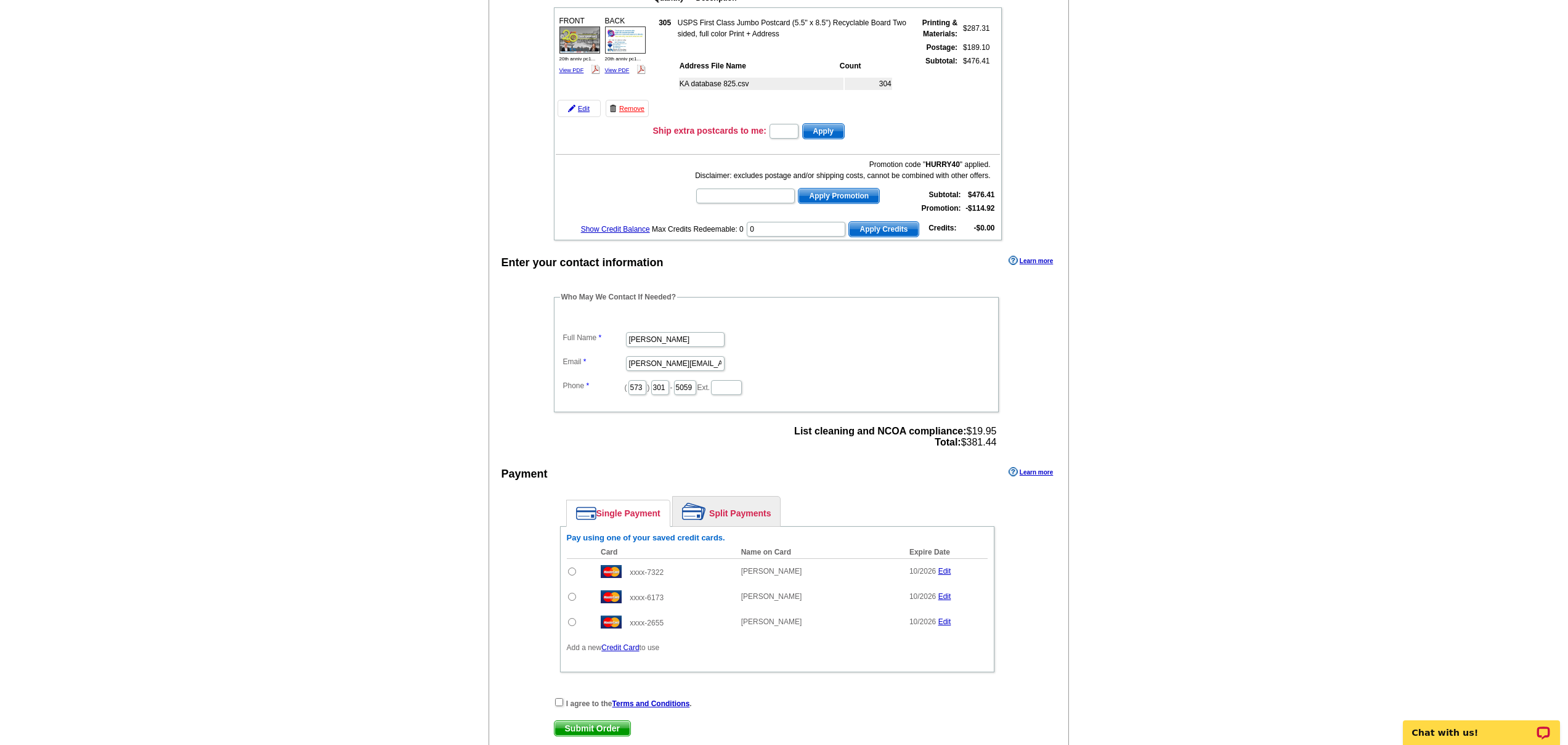
scroll to position [216, 0]
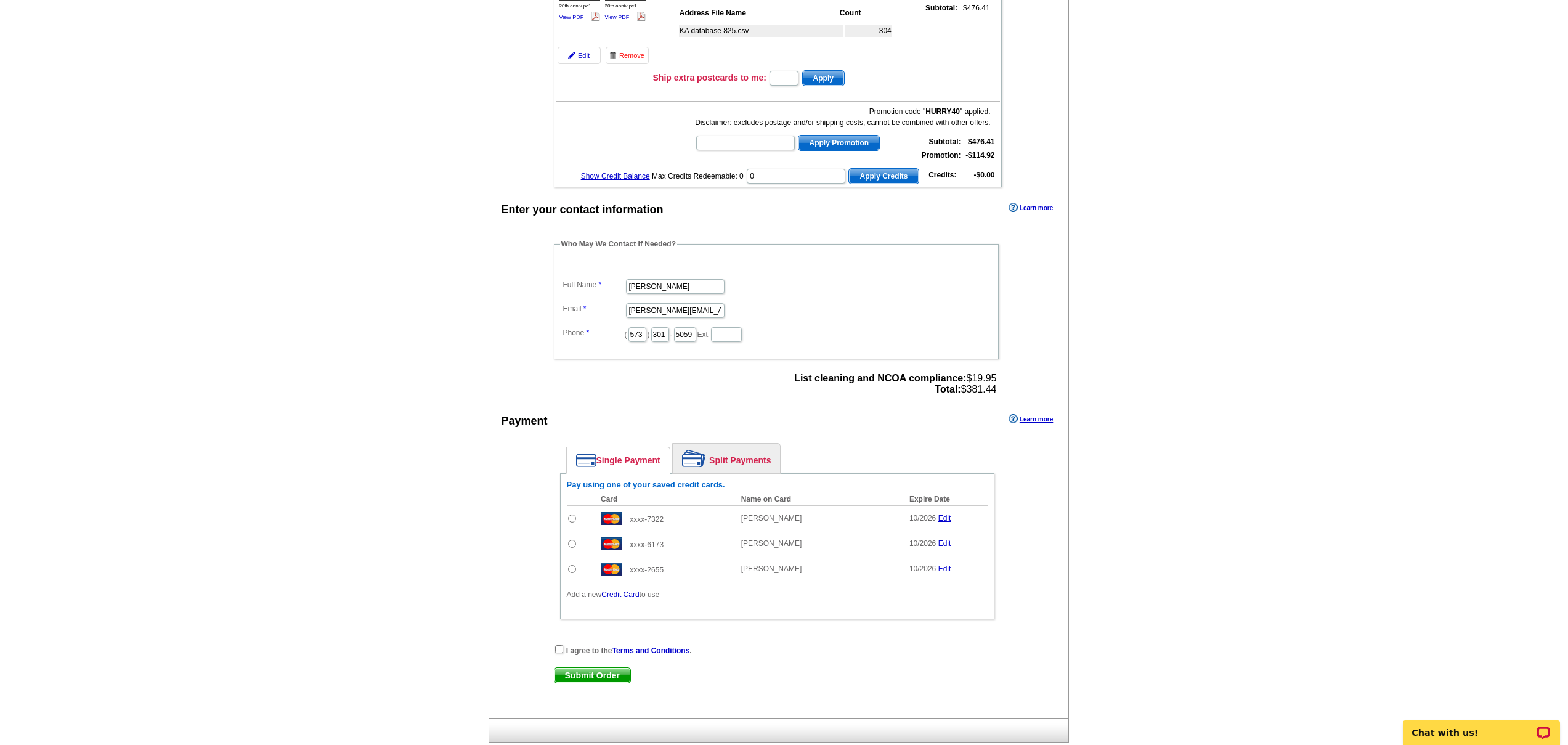
click at [573, 519] on input "radio" at bounding box center [572, 518] width 8 height 8
radio input "true"
click at [556, 646] on input "checkbox" at bounding box center [558, 648] width 8 height 8
checkbox input "true"
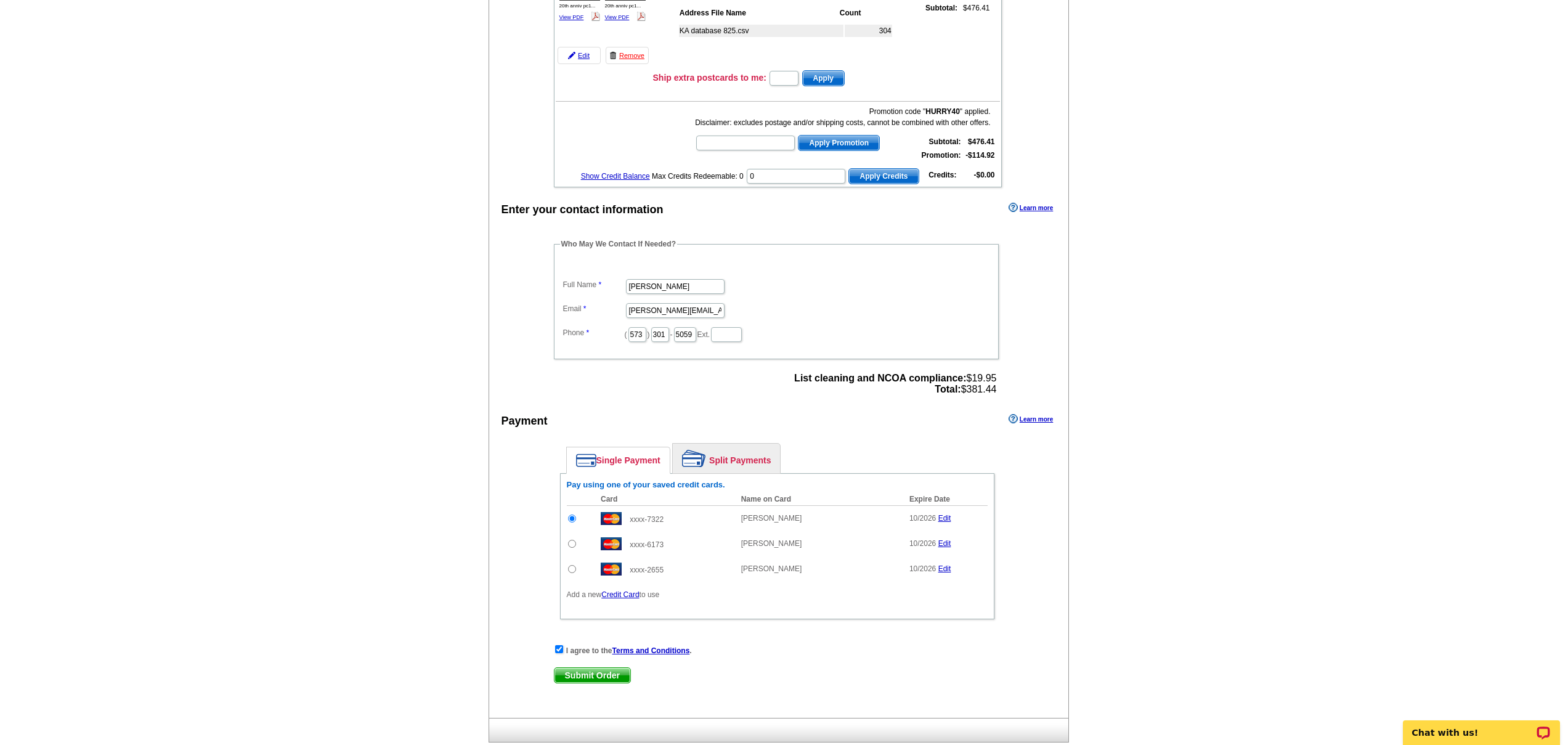
click at [597, 677] on span "Submit Order" at bounding box center [592, 675] width 76 height 15
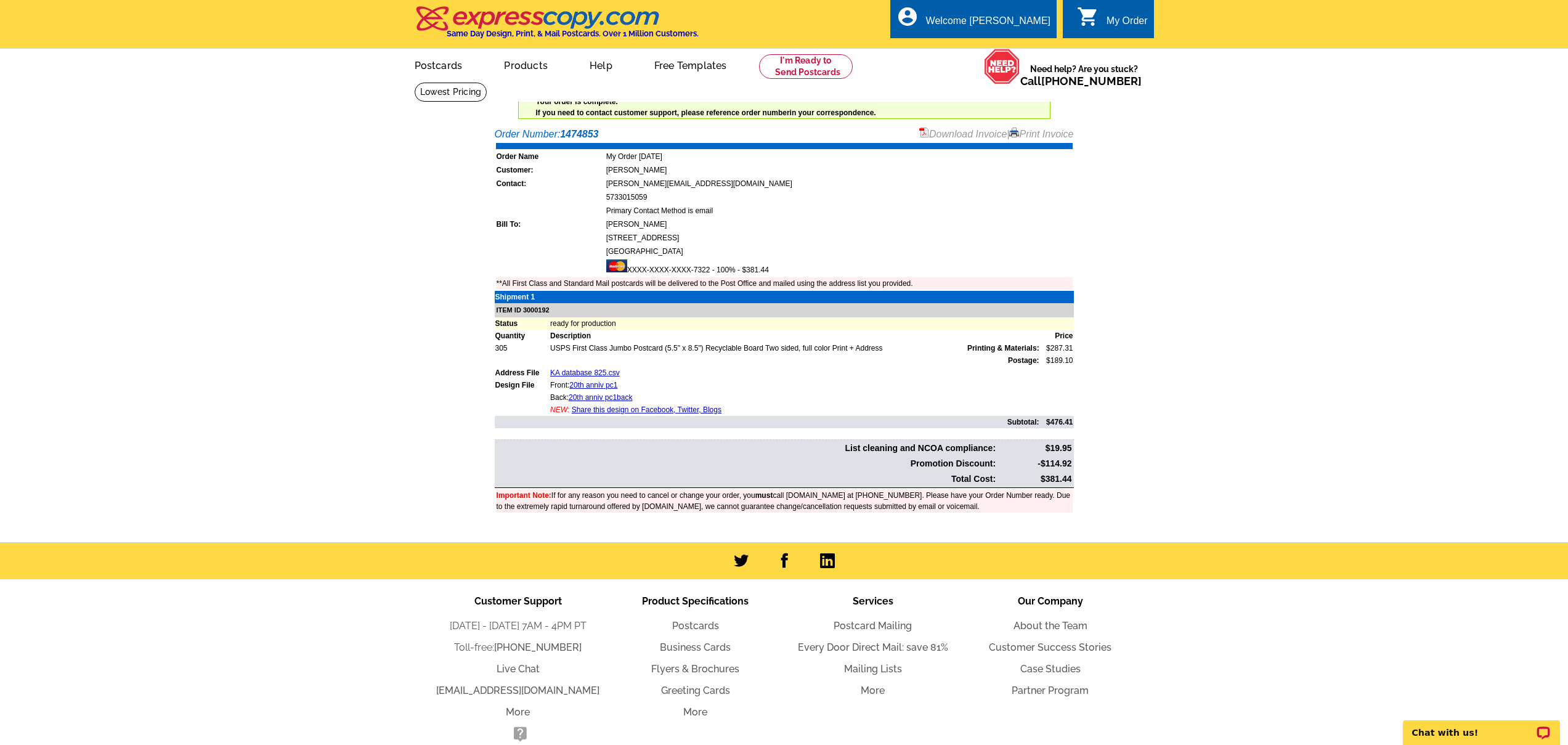
scroll to position [5, 0]
